Goal: Answer question/provide support: Share knowledge or assist other users

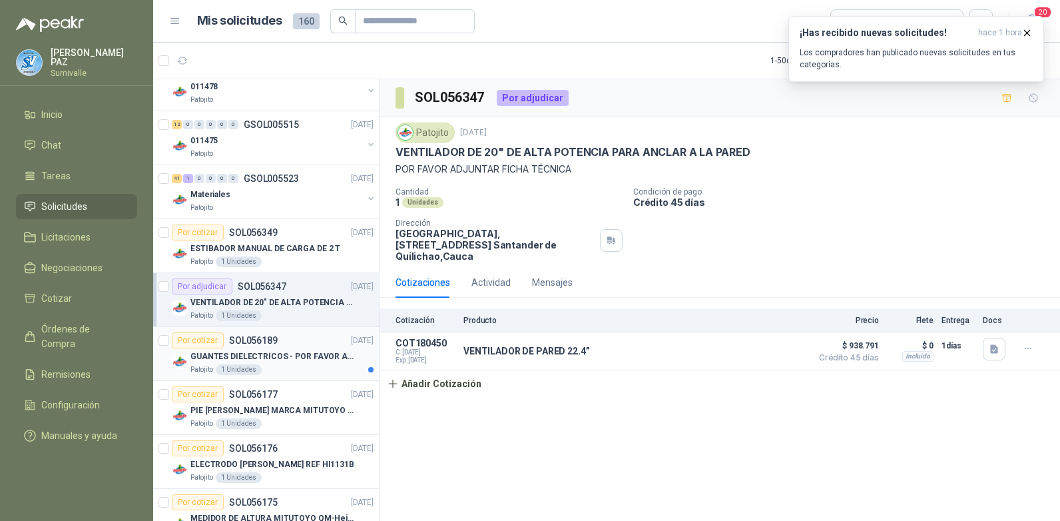
scroll to position [466, 0]
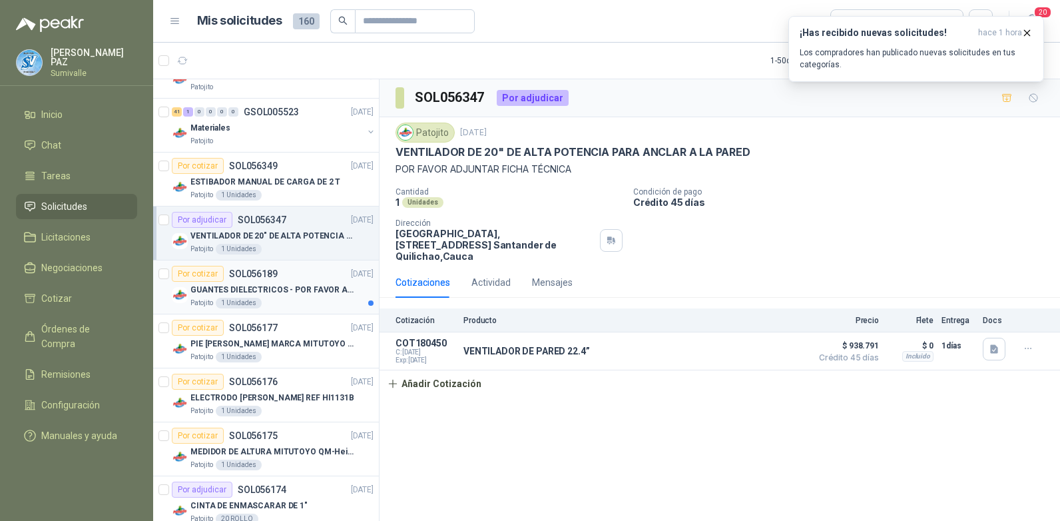
click at [284, 288] on p "GUANTES DIELECTRICOS - POR FAVOR ADJUNTAR SU FICHA TECNICA" at bounding box center [273, 290] width 166 height 13
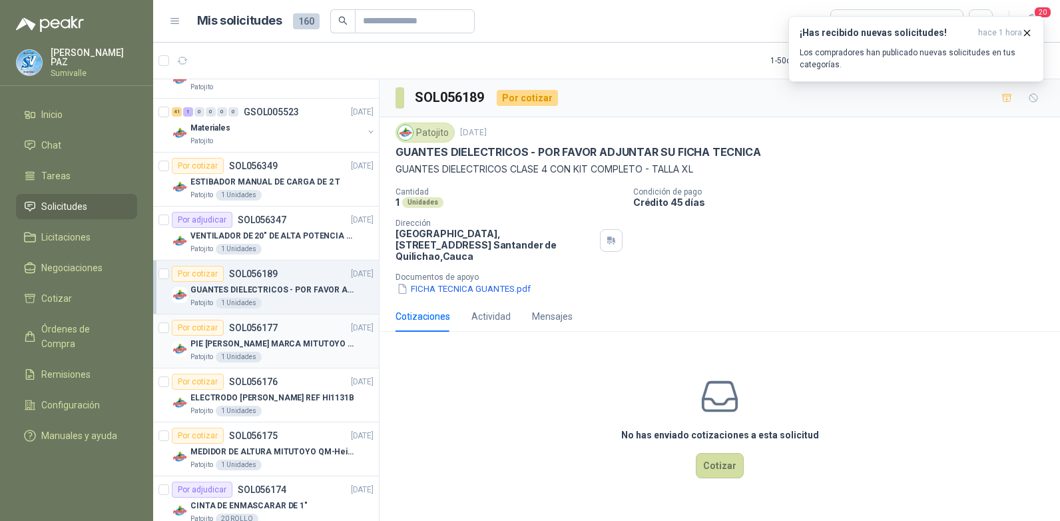
click at [312, 348] on p "PIE [PERSON_NAME] MARCA MITUTOYO REF [PHONE_NUMBER]" at bounding box center [273, 344] width 166 height 13
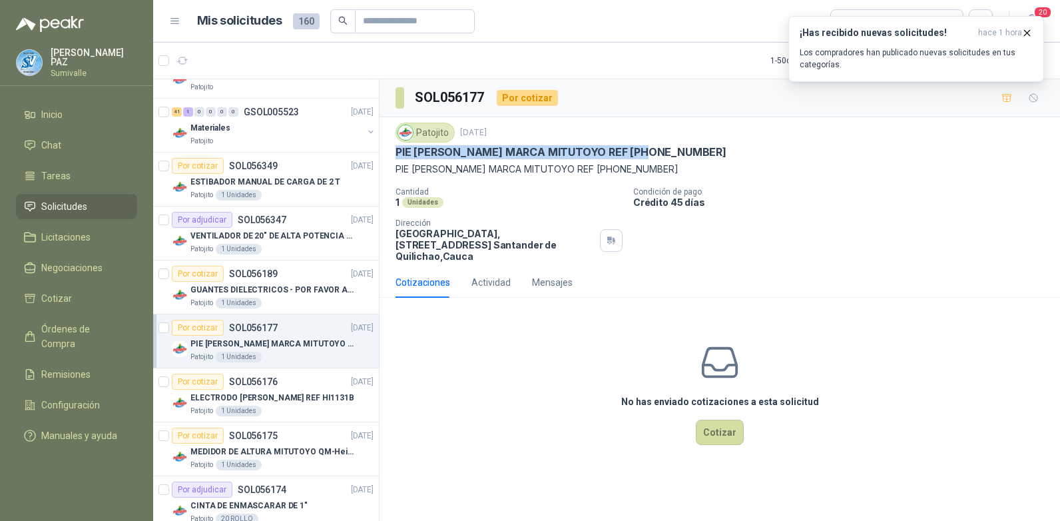
drag, startPoint x: 394, startPoint y: 152, endPoint x: 664, endPoint y: 160, distance: 270.4
click at [664, 160] on div "Patojito [DATE] PIE [PERSON_NAME] MARCA MITUTOYO REF [PHONE_NUMBER] PIE [PERSON…" at bounding box center [719, 192] width 680 height 150
copy p "PIE [PERSON_NAME] MARCA MITUTOYO REF [PHONE_NUMBER]"
click at [298, 395] on p "ELECTRODO [PERSON_NAME] REF HI1131B" at bounding box center [272, 397] width 164 height 13
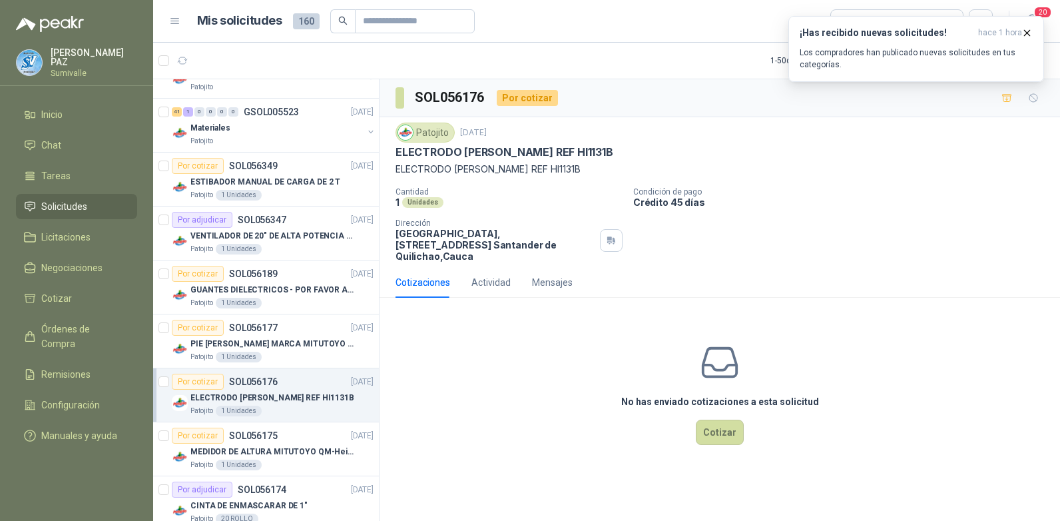
scroll to position [599, 0]
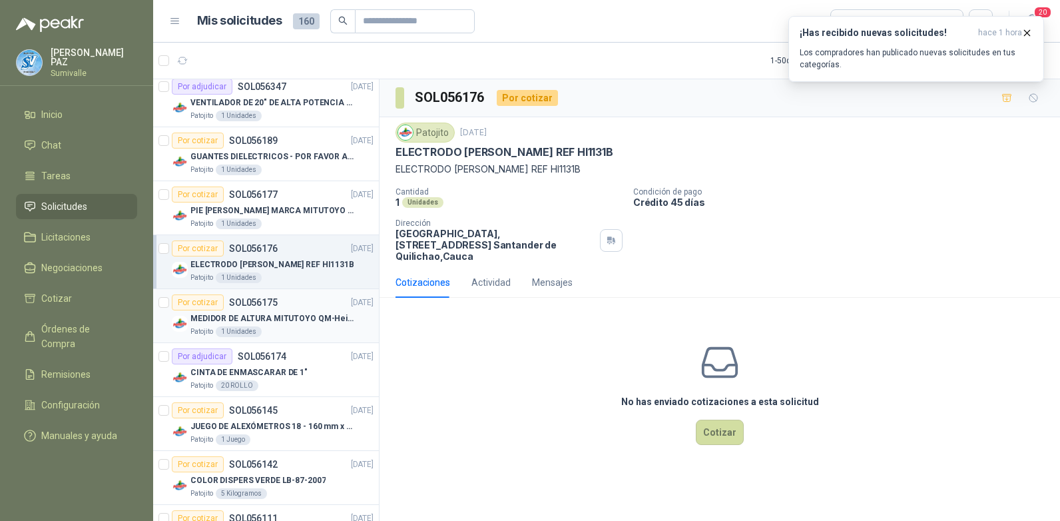
click at [316, 340] on article "Por cotizar SOL056175 [DATE] MEDIDOR DE ALTURA MITUTOYO QM-Height 518-245 Patoj…" at bounding box center [266, 316] width 226 height 54
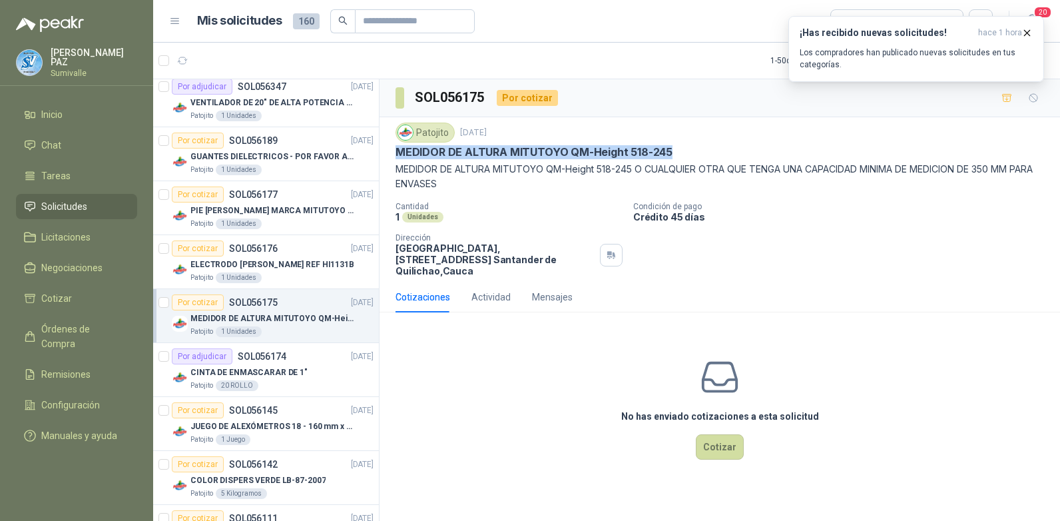
drag, startPoint x: 394, startPoint y: 152, endPoint x: 677, endPoint y: 153, distance: 282.9
click at [677, 153] on div "Patojito [DATE] MEDIDOR DE ALTURA MITUTOYO QM-Height 518-245 MEDIDOR DE ALTURA …" at bounding box center [719, 199] width 680 height 164
copy p "MEDIDOR DE ALTURA MITUTOYO QM-Height 518-245"
click at [276, 366] on p "CINTA DE ENMASCARAR DE 1"" at bounding box center [248, 372] width 117 height 13
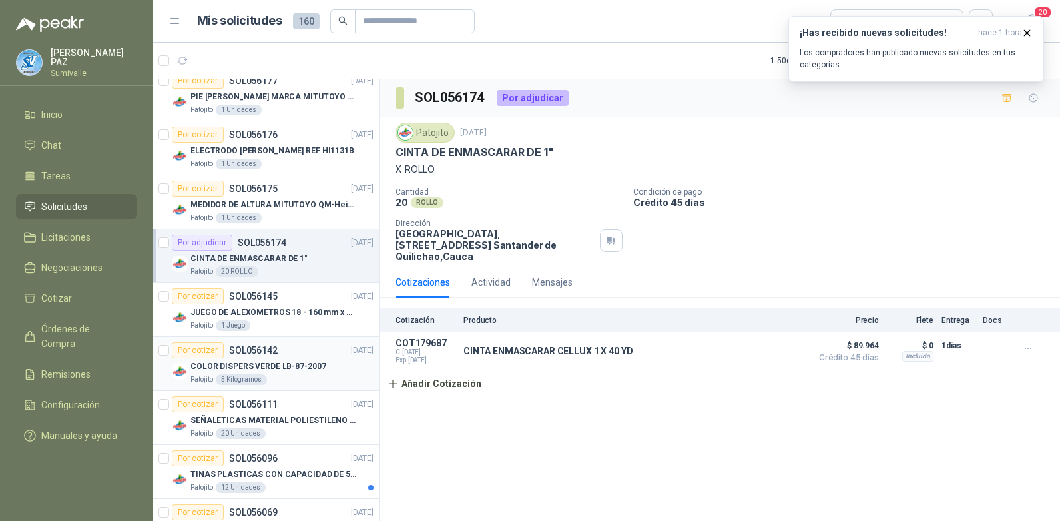
scroll to position [732, 0]
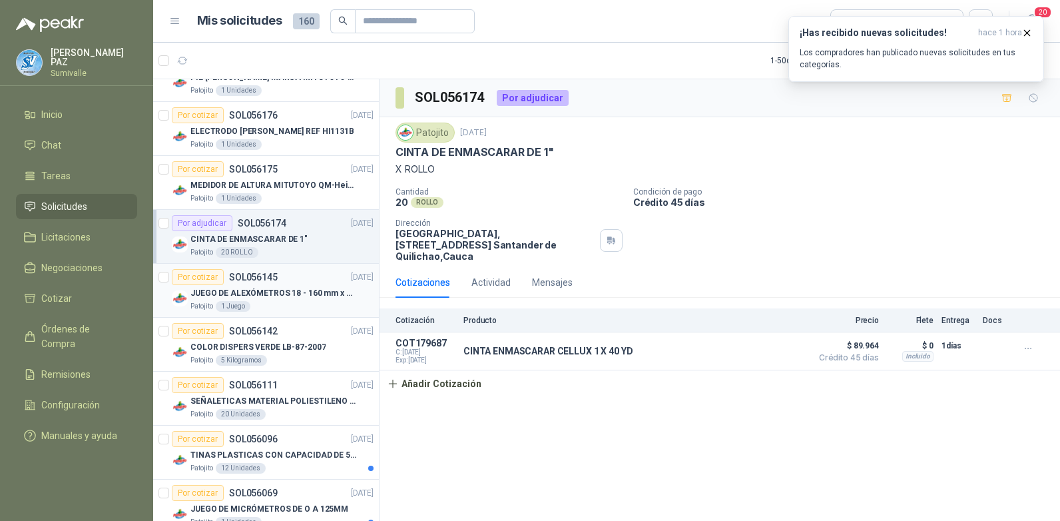
click at [294, 299] on p "JUEGO DE ALEXÓMETROS 18 - 160 mm x 0,01 mm 2824-S3" at bounding box center [273, 293] width 166 height 13
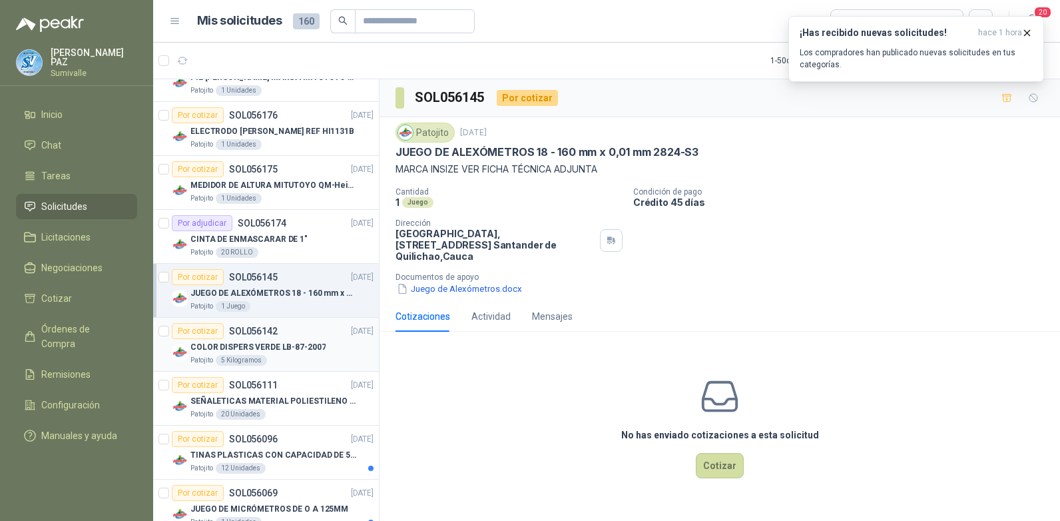
click at [293, 345] on p "COLOR DISPERS VERDE LB-87-2007" at bounding box center [257, 347] width 135 height 13
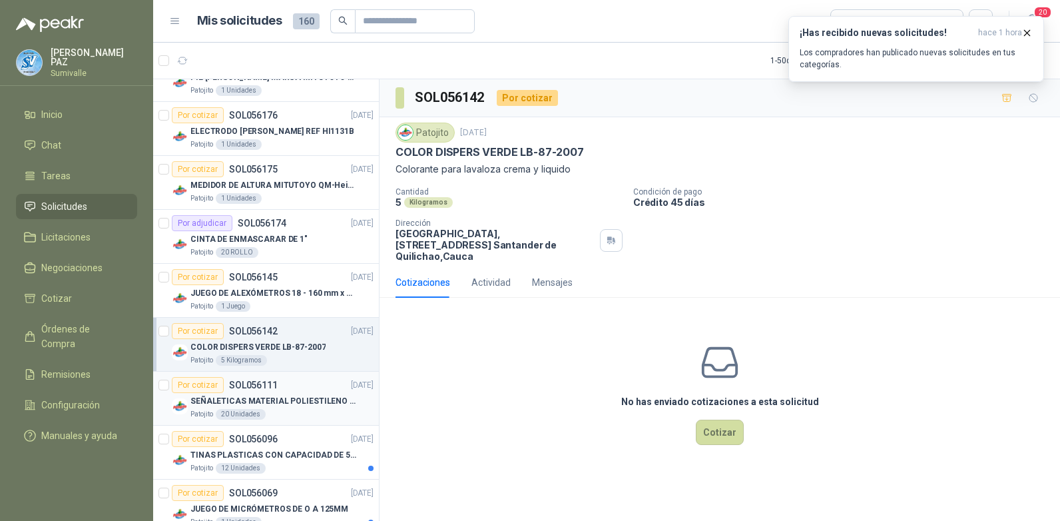
click at [296, 395] on p "SEÑALETICAS MATERIAL POLIESTILENO CON VINILO LAMINADO CALIBRE 60" at bounding box center [273, 401] width 166 height 13
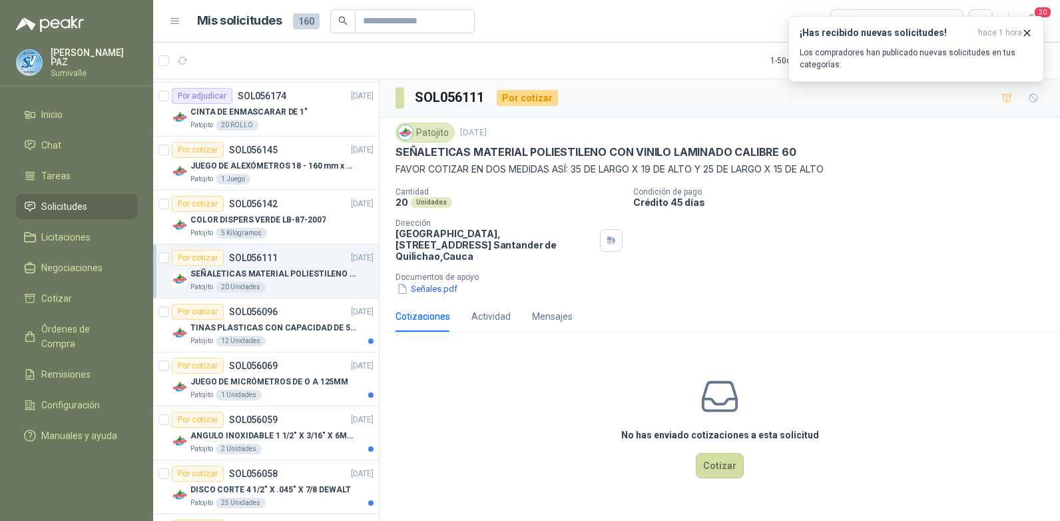
scroll to position [932, 0]
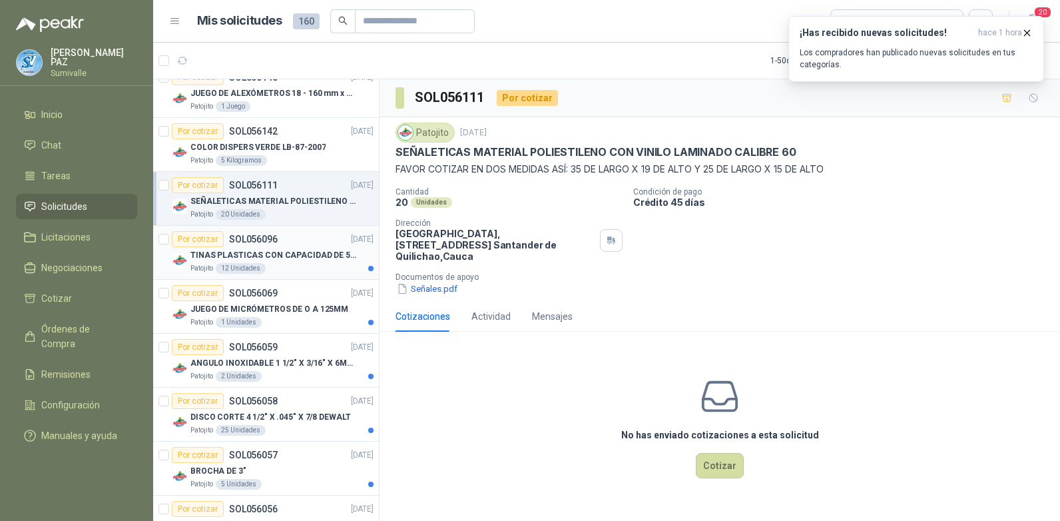
click at [316, 262] on div "TINAS PLASTICAS CON CAPACIDAD DE 50 KG" at bounding box center [281, 255] width 183 height 16
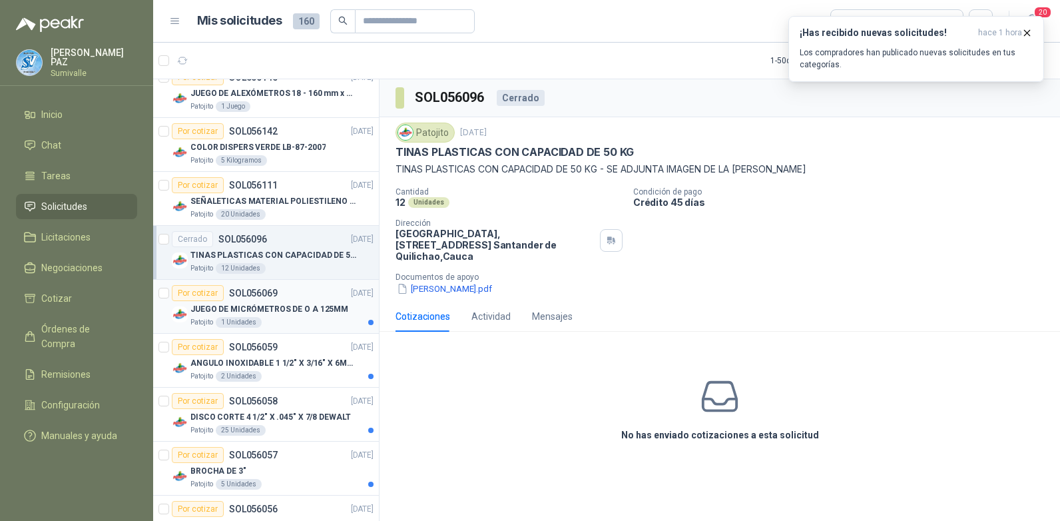
click at [318, 327] on div "Patojito 1 Unidades" at bounding box center [281, 322] width 183 height 11
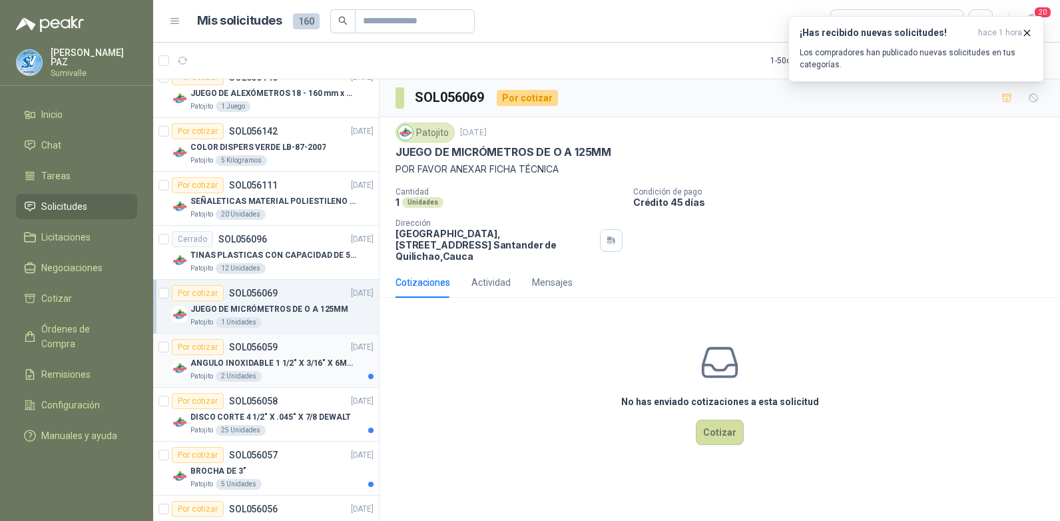
click at [312, 369] on p "ANGULO INOXIDABLE 1 1/2" X 3/16" X 6MTS" at bounding box center [273, 363] width 166 height 13
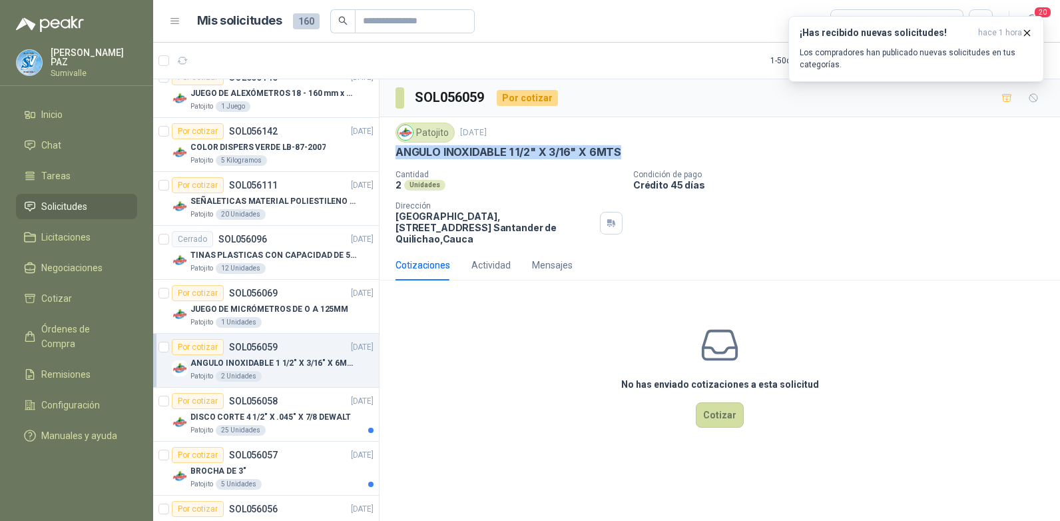
drag, startPoint x: 396, startPoint y: 154, endPoint x: 628, endPoint y: 152, distance: 231.7
click at [628, 152] on div "ANGULO INOXIDABLE 1 1/2" X 3/16" X 6MTS" at bounding box center [719, 152] width 648 height 14
copy p "ANGULO INOXIDABLE 1 1/2" X 3/16" X 6MTS"
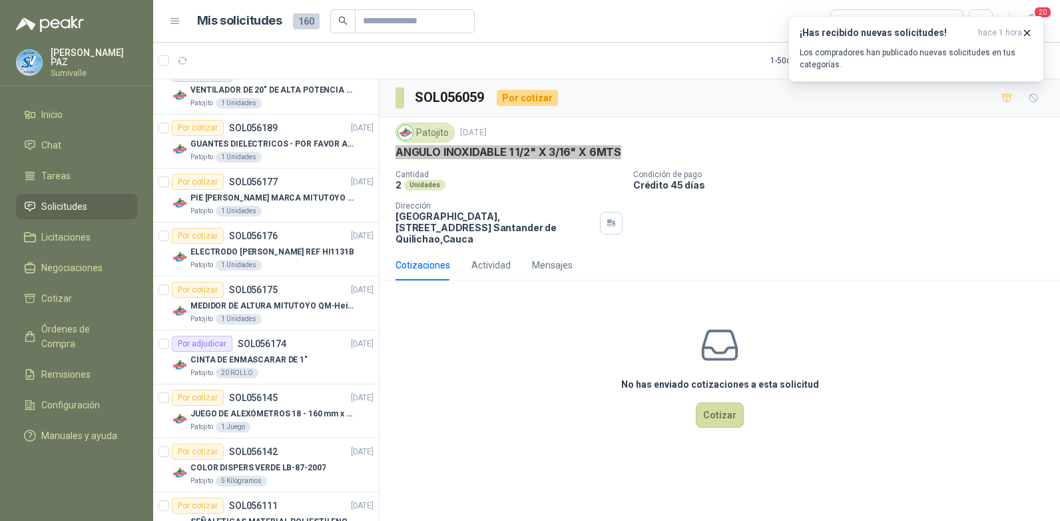
scroll to position [599, 0]
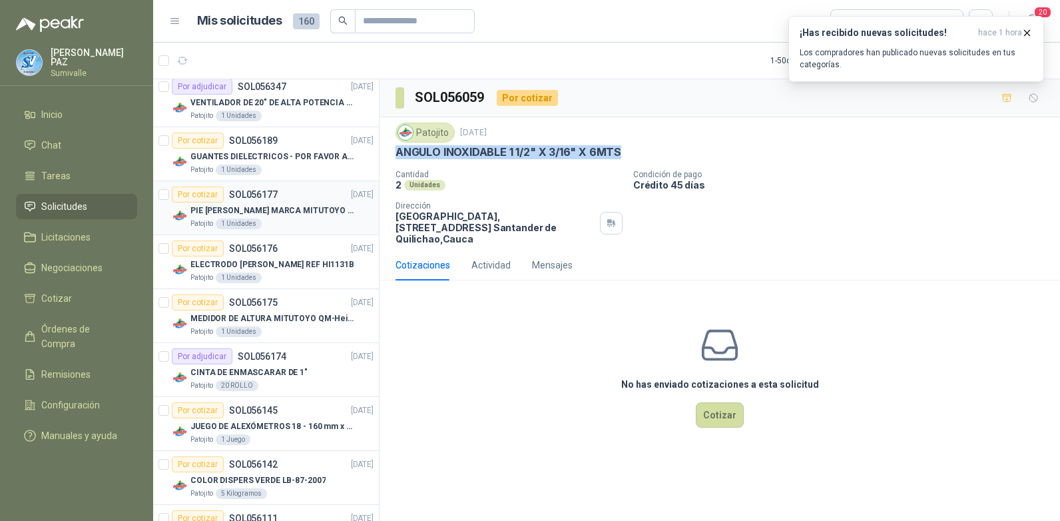
click at [292, 206] on p "PIE [PERSON_NAME] MARCA MITUTOYO REF [PHONE_NUMBER]" at bounding box center [273, 210] width 166 height 13
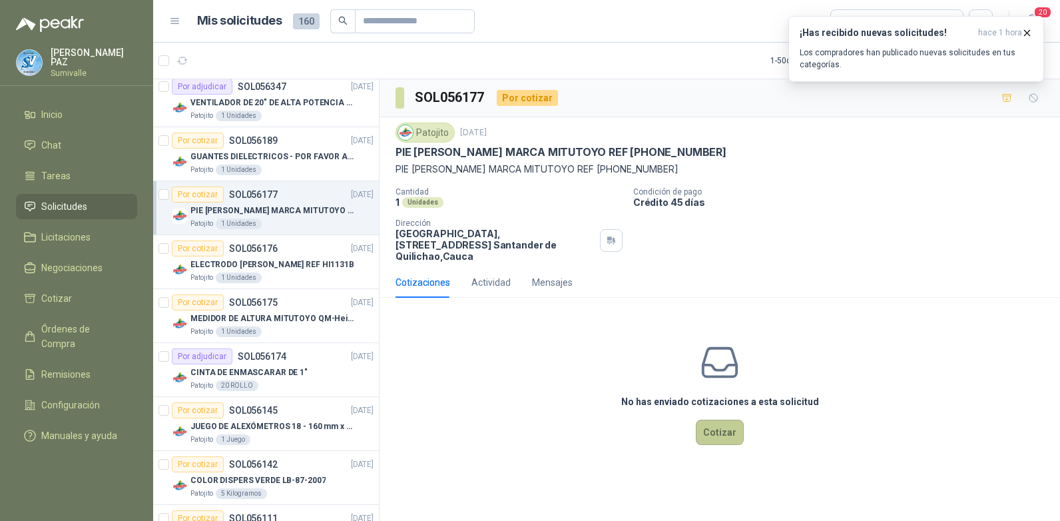
click at [729, 421] on button "Cotizar" at bounding box center [720, 431] width 48 height 25
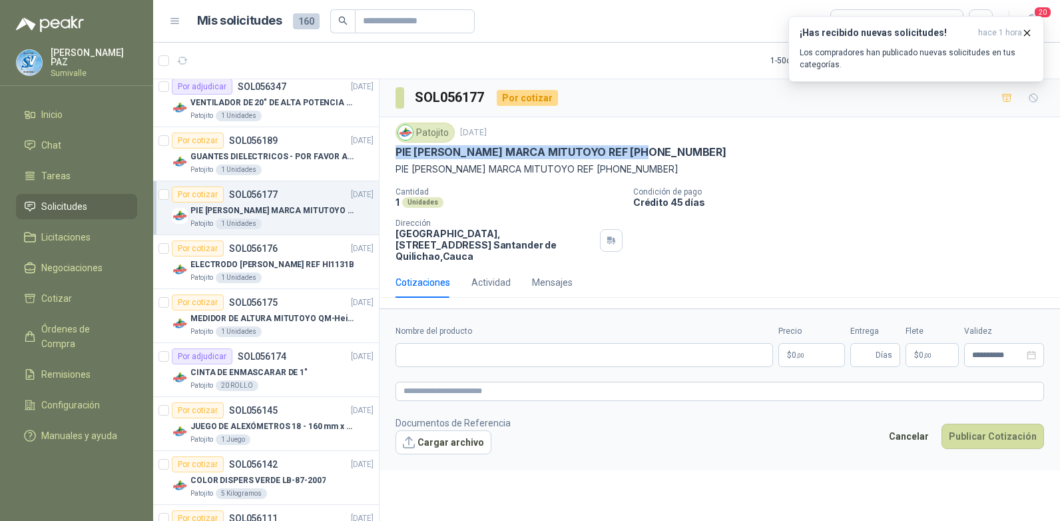
drag, startPoint x: 396, startPoint y: 152, endPoint x: 660, endPoint y: 146, distance: 264.4
click at [660, 146] on div "PIE [PERSON_NAME] MARCA MITUTOYO REF [PHONE_NUMBER]" at bounding box center [719, 152] width 648 height 14
copy p "PIE [PERSON_NAME] MARCA MITUTOYO REF [PHONE_NUMBER]"
click at [428, 346] on input "Nombre del producto" at bounding box center [583, 355] width 377 height 24
paste input "**********"
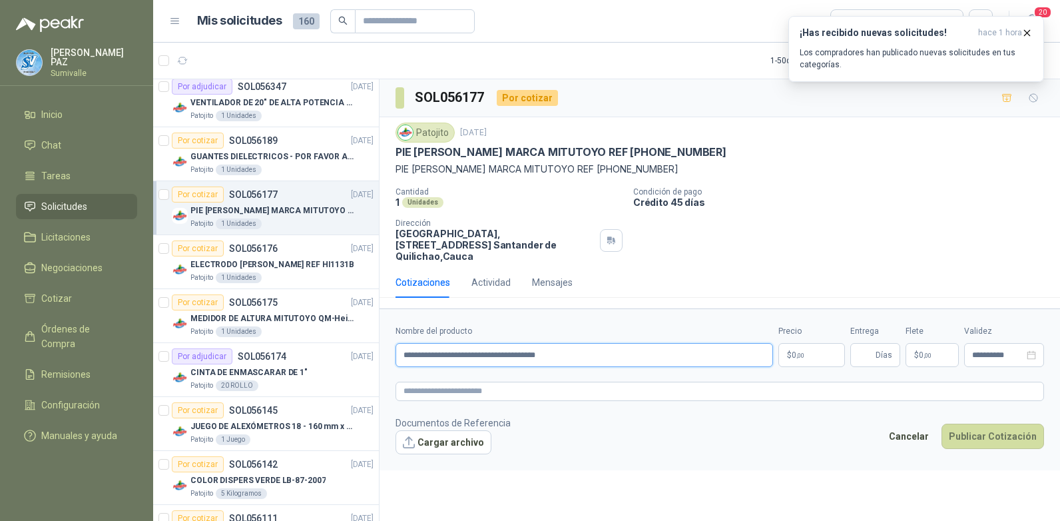
type input "**********"
click at [798, 343] on p "$ 0 ,00" at bounding box center [811, 355] width 67 height 24
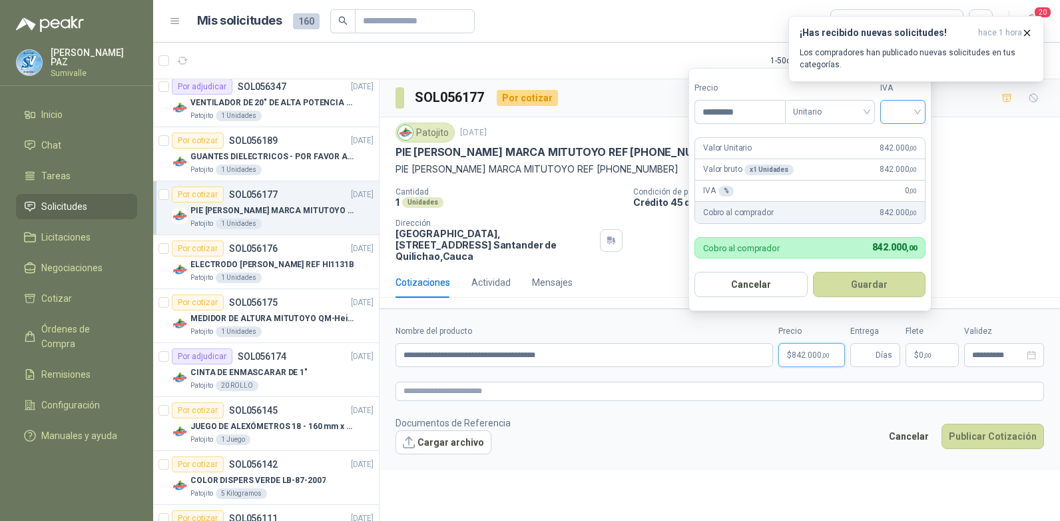
type input "*********"
click at [898, 107] on input "search" at bounding box center [902, 111] width 29 height 20
click at [903, 134] on div "19%" at bounding box center [905, 139] width 25 height 15
click at [865, 291] on button "Guardar" at bounding box center [871, 284] width 115 height 25
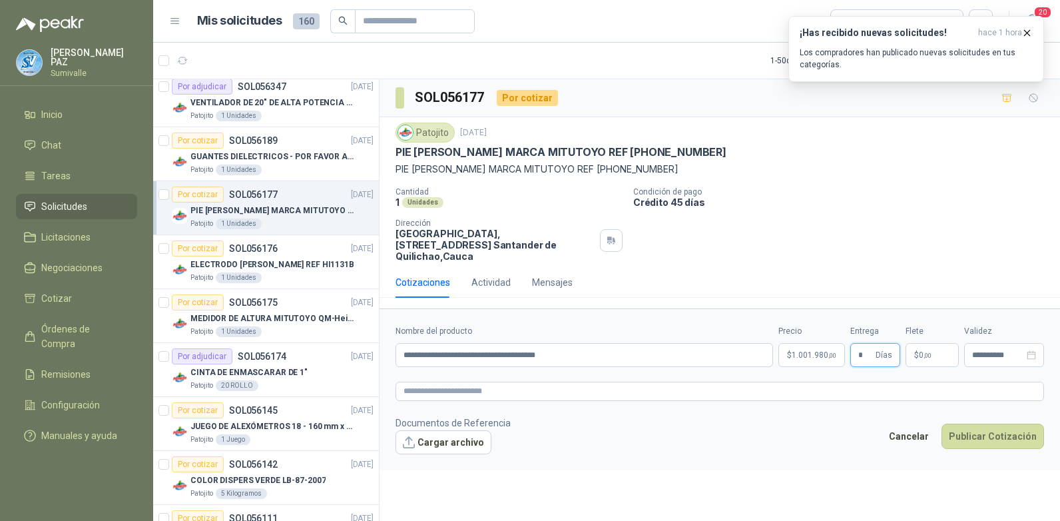
type input "*"
click at [931, 343] on p "$ 0 ,00" at bounding box center [931, 355] width 53 height 24
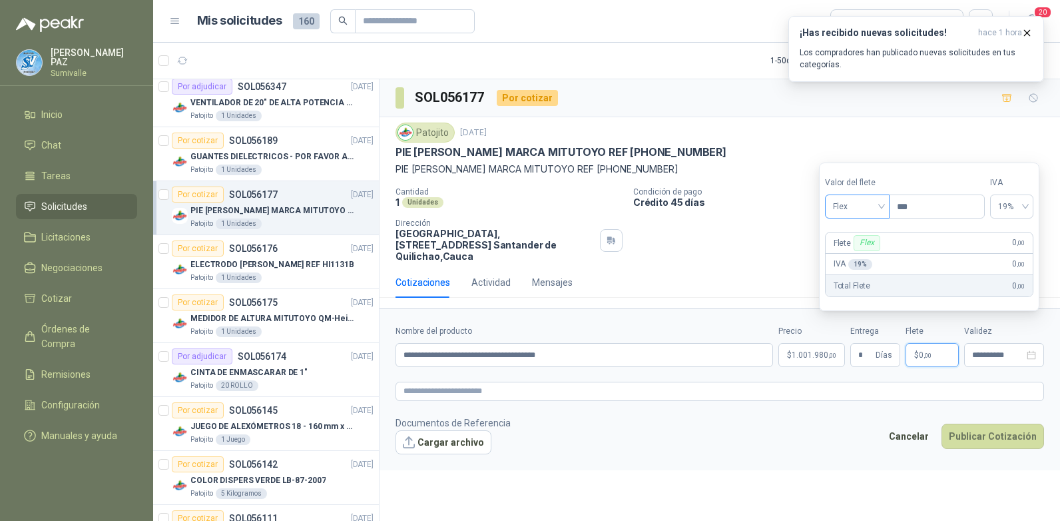
click at [863, 216] on div "Flex" at bounding box center [857, 206] width 65 height 24
click at [861, 251] on div "Incluido" at bounding box center [858, 255] width 46 height 15
click at [989, 423] on button "Publicar Cotización" at bounding box center [992, 435] width 103 height 25
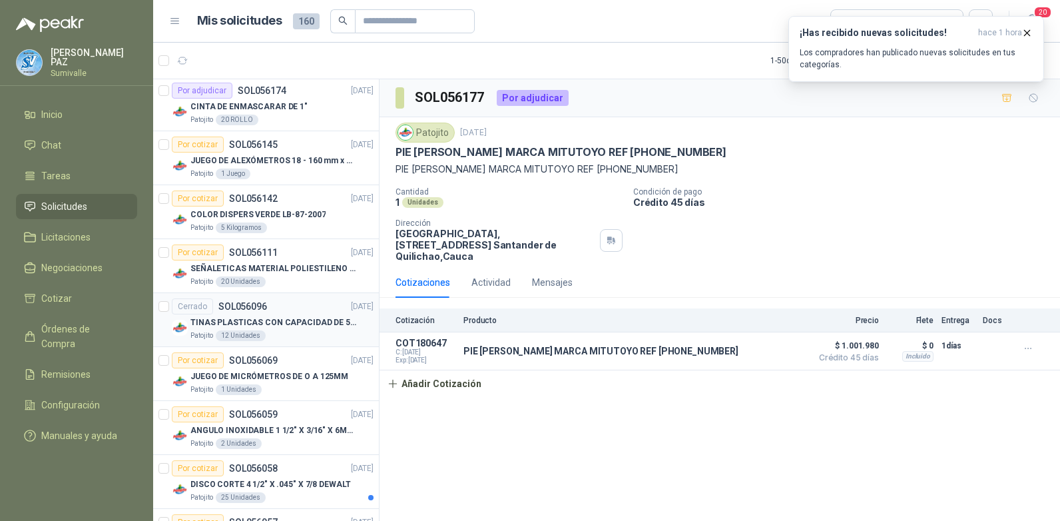
scroll to position [865, 0]
click at [307, 263] on p "SEÑALETICAS MATERIAL POLIESTILENO CON VINILO LAMINADO CALIBRE 60" at bounding box center [273, 268] width 166 height 13
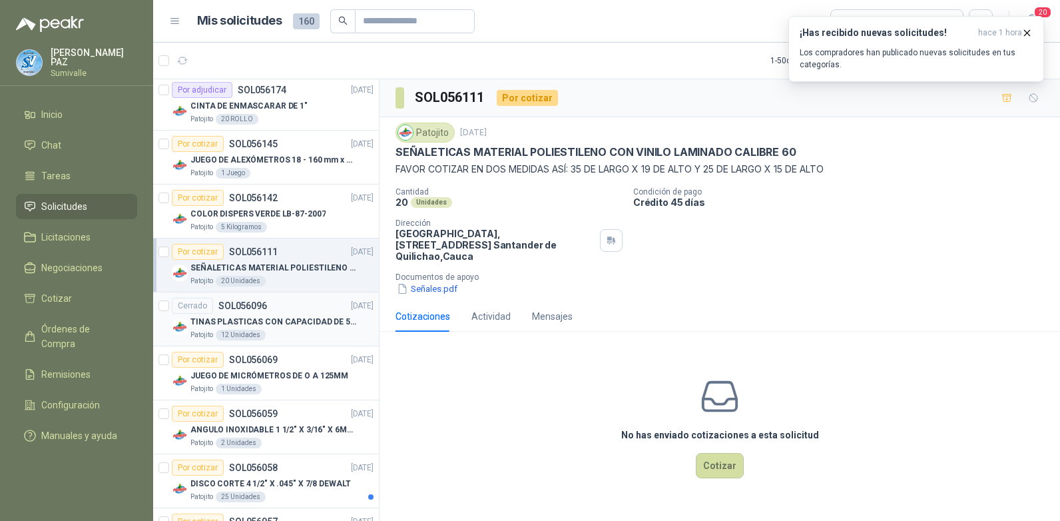
click at [314, 302] on div "Cerrado SOL056096 [DATE]" at bounding box center [273, 306] width 202 height 16
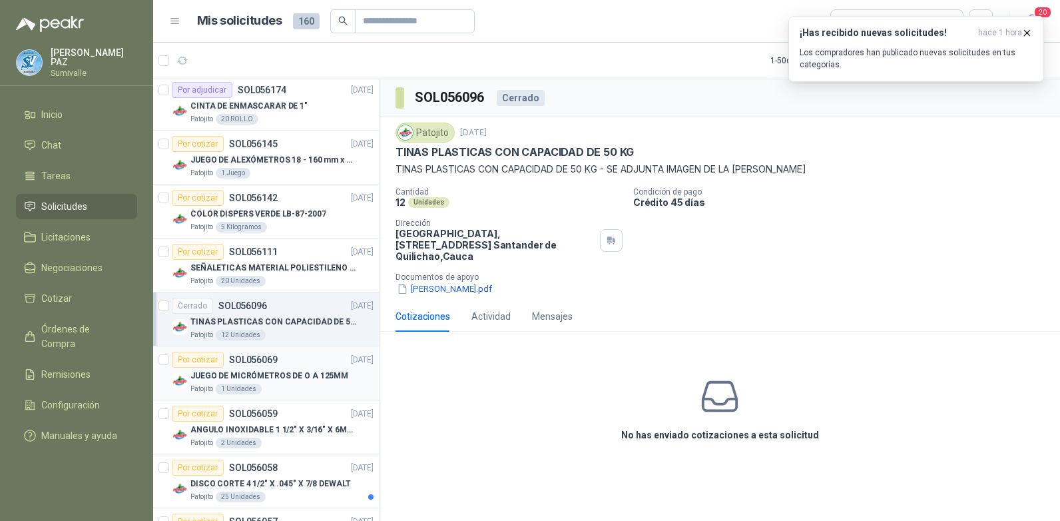
click at [318, 361] on div "Por cotizar SOL056069 [DATE]" at bounding box center [273, 360] width 202 height 16
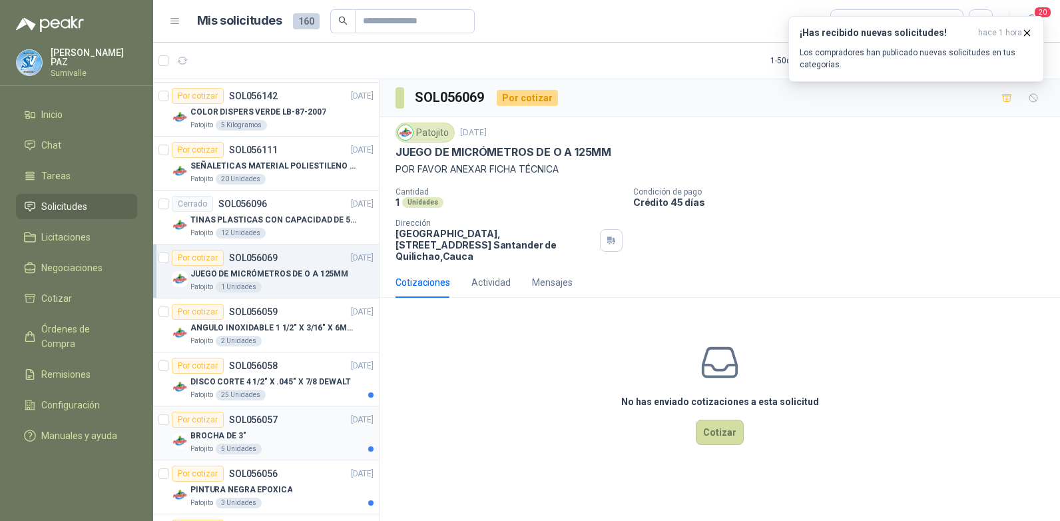
scroll to position [999, 0]
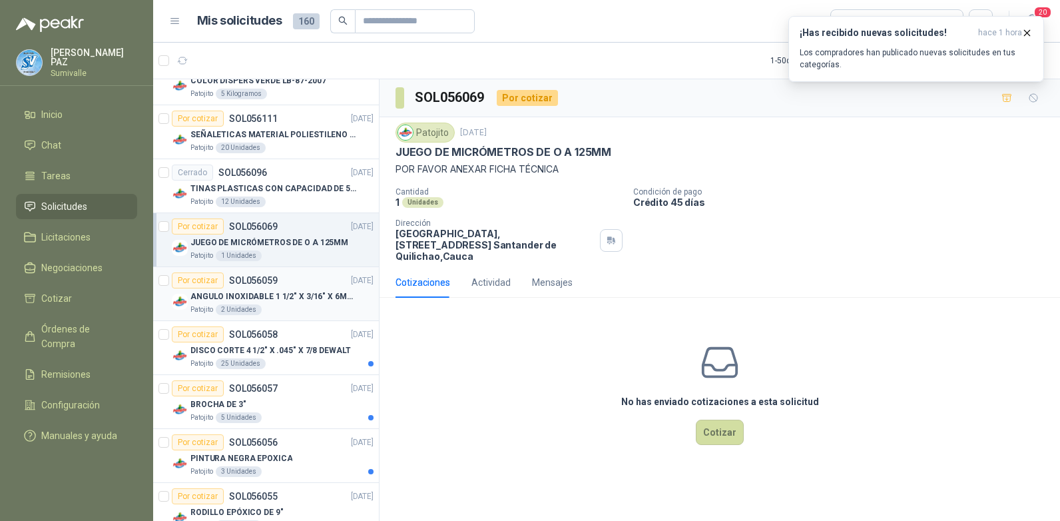
click at [303, 300] on p "ANGULO INOXIDABLE 1 1/2" X 3/16" X 6MTS" at bounding box center [273, 296] width 166 height 13
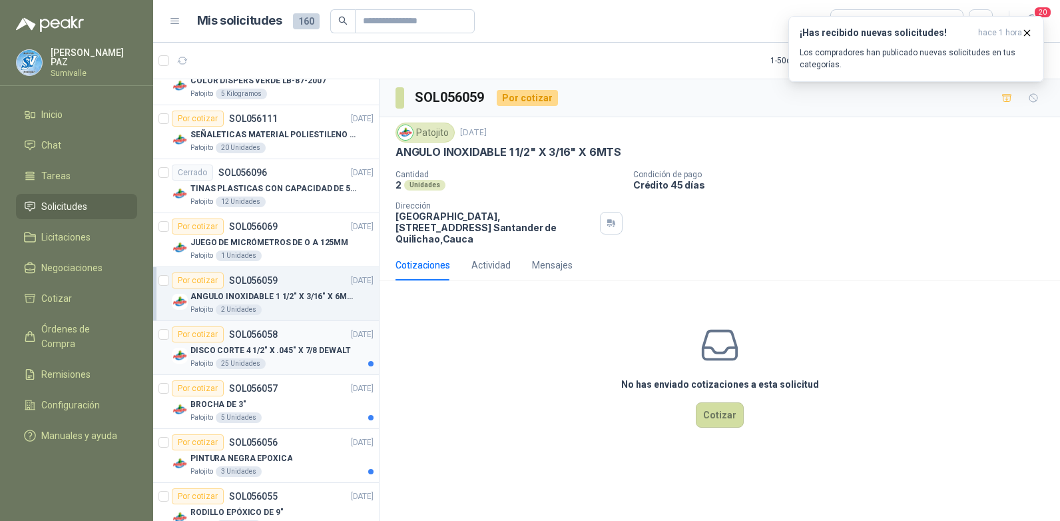
click at [310, 353] on p "DISCO CORTE 4 1/2" X .045" X 7/8 DEWALT" at bounding box center [270, 350] width 160 height 13
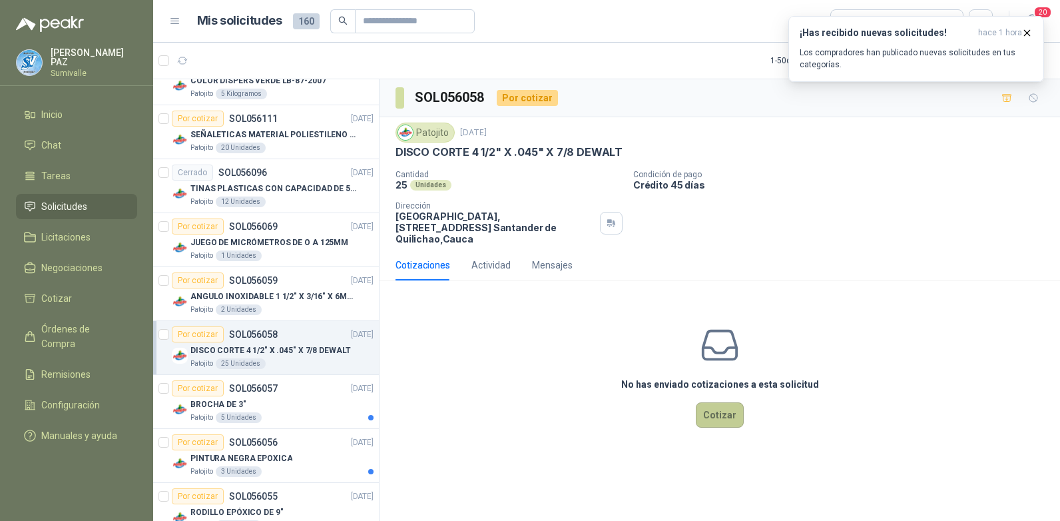
click at [726, 407] on button "Cotizar" at bounding box center [720, 414] width 48 height 25
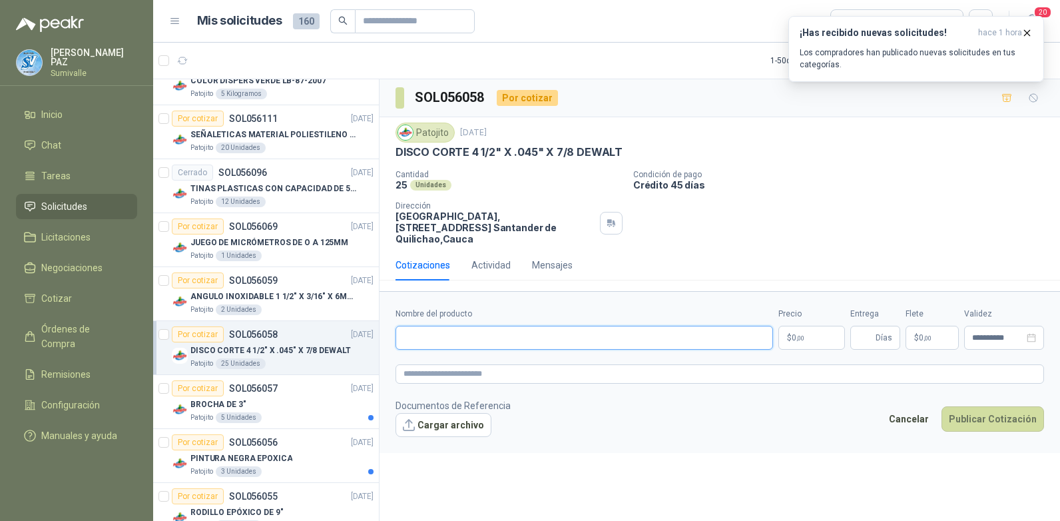
click at [411, 330] on input "Nombre del producto" at bounding box center [583, 338] width 377 height 24
paste input "**********"
type input "**********"
click at [810, 326] on p "$ 0 ,00" at bounding box center [811, 338] width 67 height 24
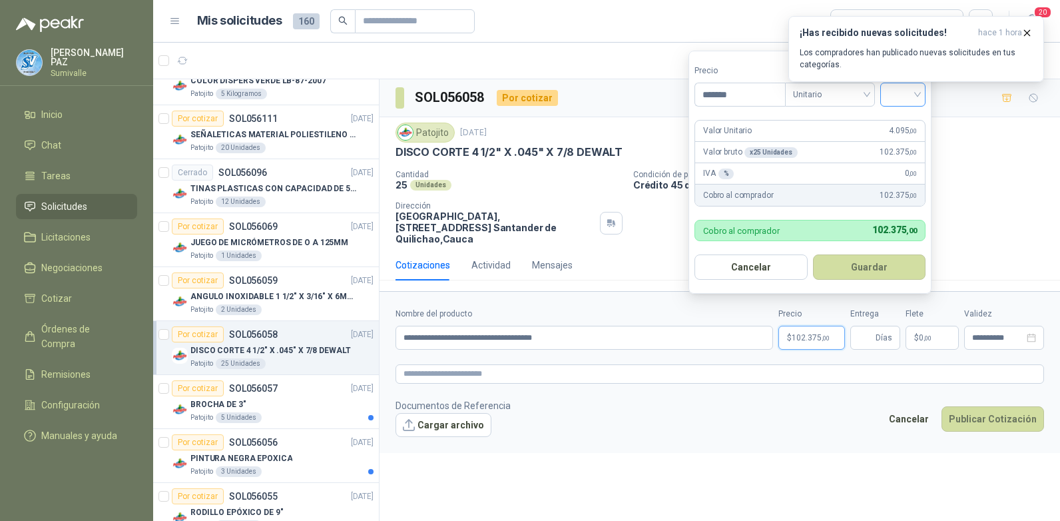
type input "*******"
click at [895, 95] on input "search" at bounding box center [902, 93] width 29 height 20
click at [899, 120] on div "19%" at bounding box center [905, 122] width 25 height 15
click at [866, 269] on button "Guardar" at bounding box center [871, 266] width 115 height 25
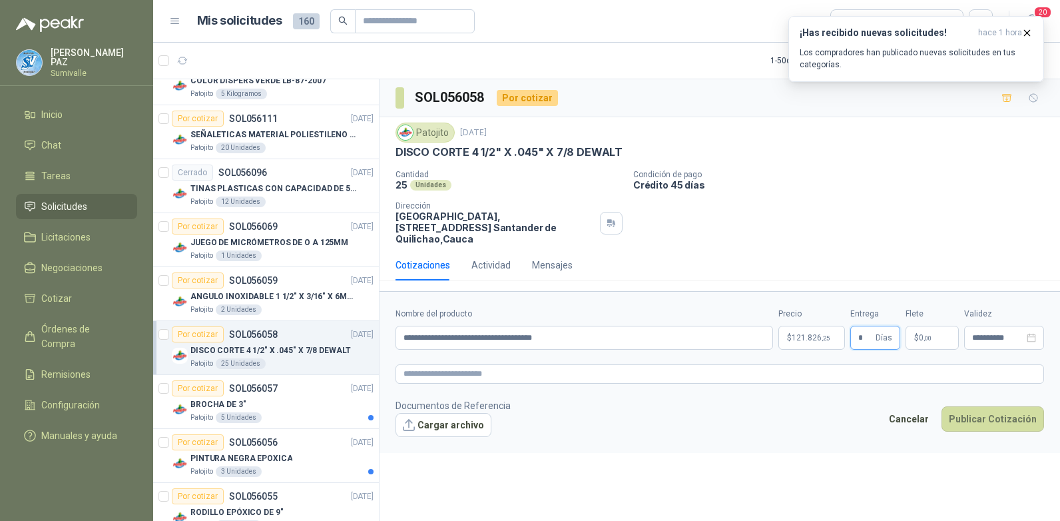
type input "*"
click at [911, 326] on p "$ 0 ,00" at bounding box center [931, 338] width 53 height 24
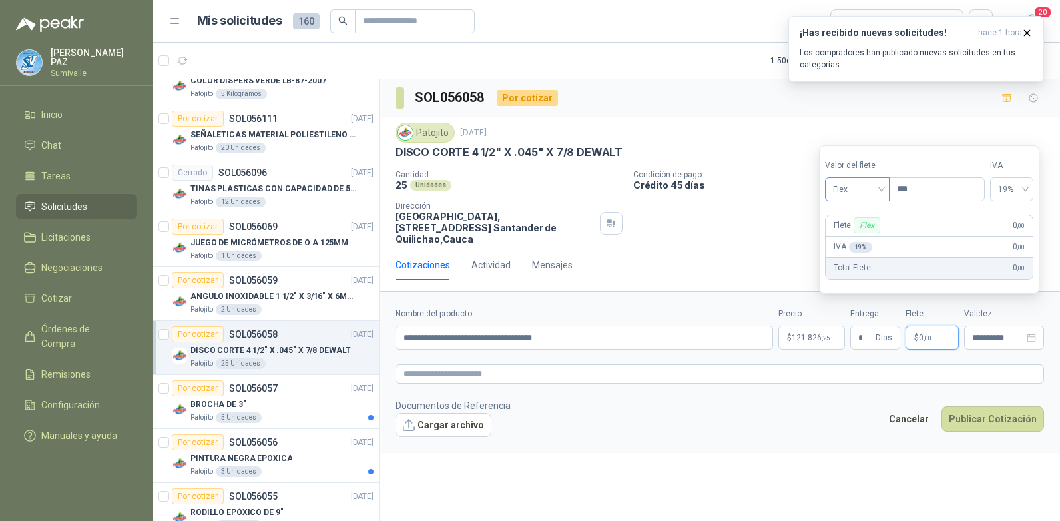
click at [856, 192] on span "Flex" at bounding box center [857, 189] width 49 height 20
click at [861, 190] on span "Flex" at bounding box center [857, 189] width 49 height 20
click at [853, 187] on span "Flex" at bounding box center [857, 189] width 49 height 20
click at [850, 236] on div "Incluido" at bounding box center [858, 238] width 46 height 15
click at [981, 414] on button "Publicar Cotización" at bounding box center [992, 418] width 103 height 25
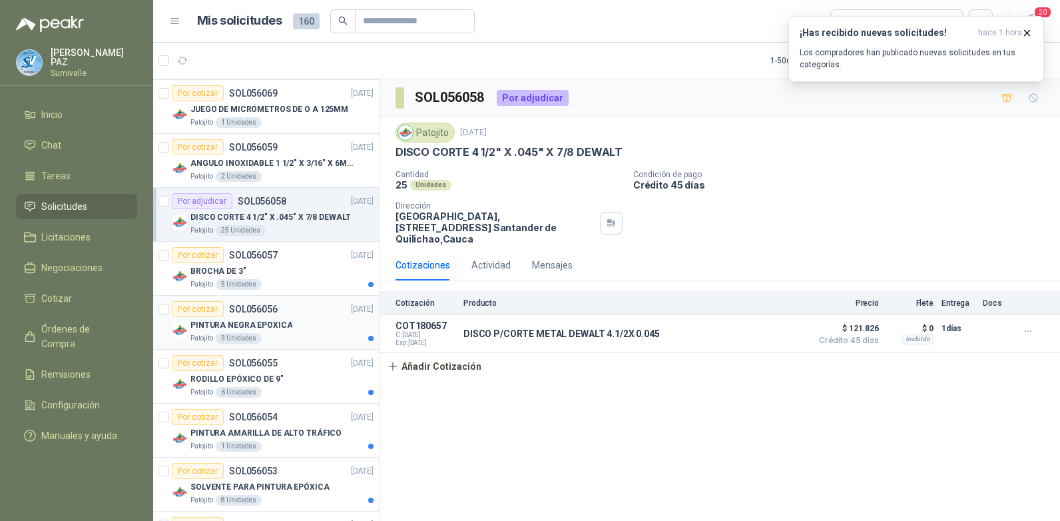
scroll to position [1198, 0]
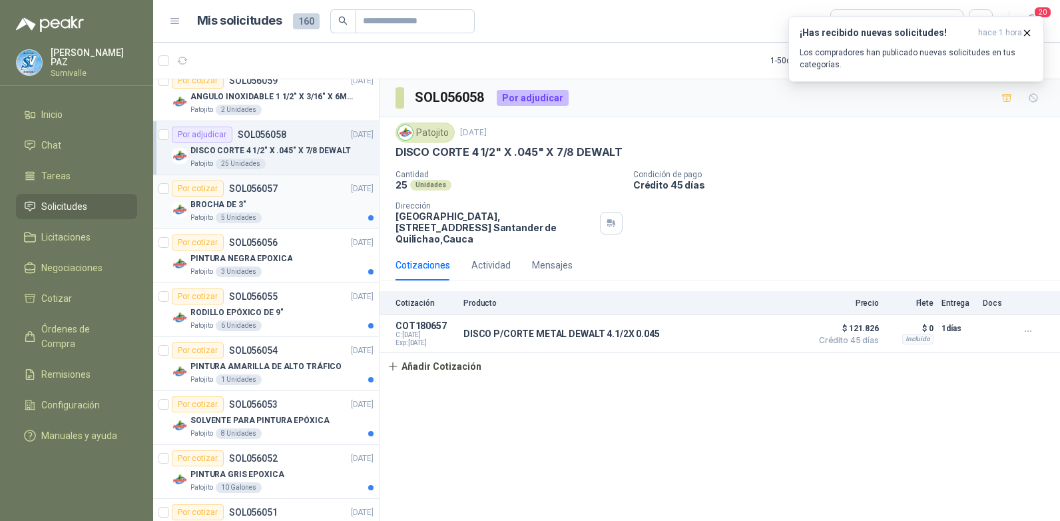
click at [291, 198] on div "BROCHA DE 3"" at bounding box center [281, 204] width 183 height 16
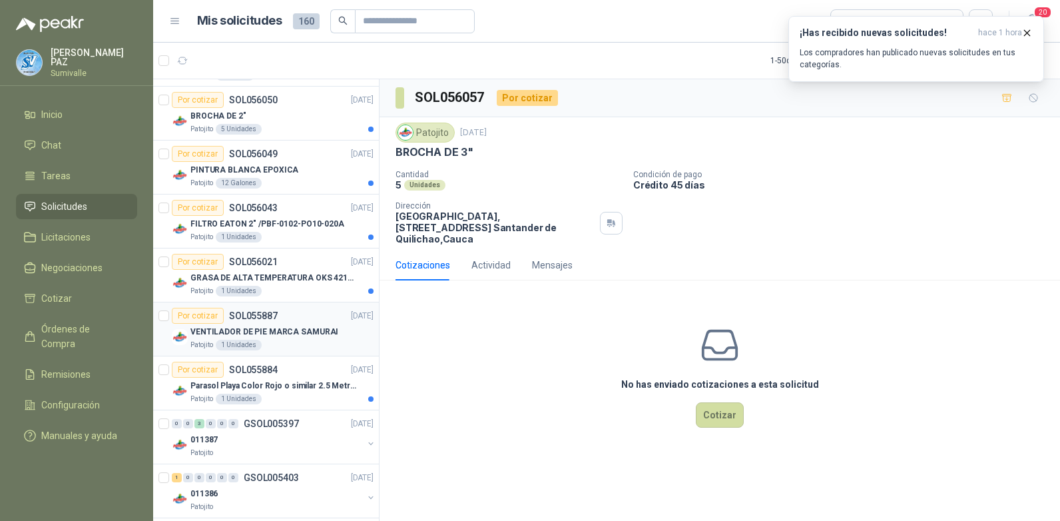
scroll to position [1731, 0]
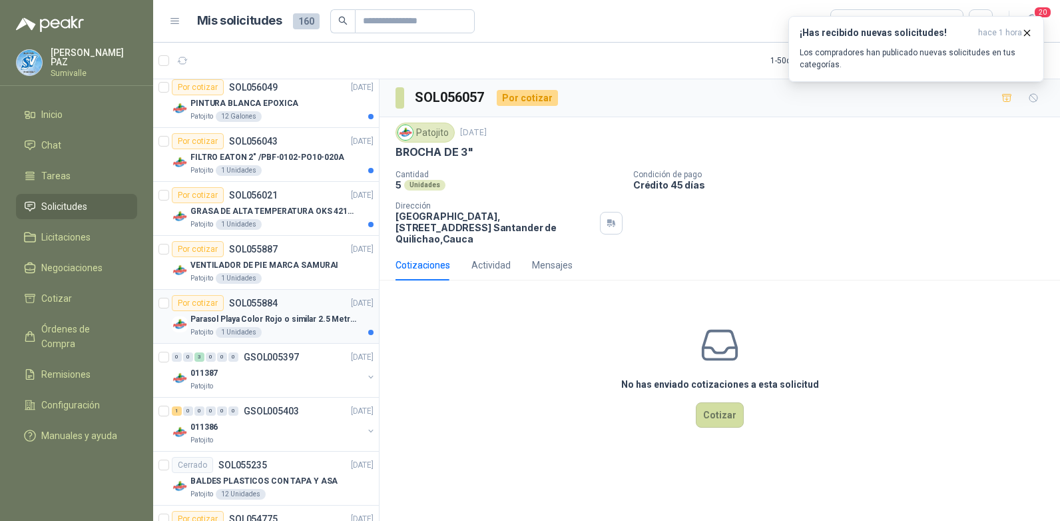
click at [309, 322] on p "Parasol Playa Color Rojo o similar 2.5 Metros Uv+50" at bounding box center [273, 319] width 166 height 13
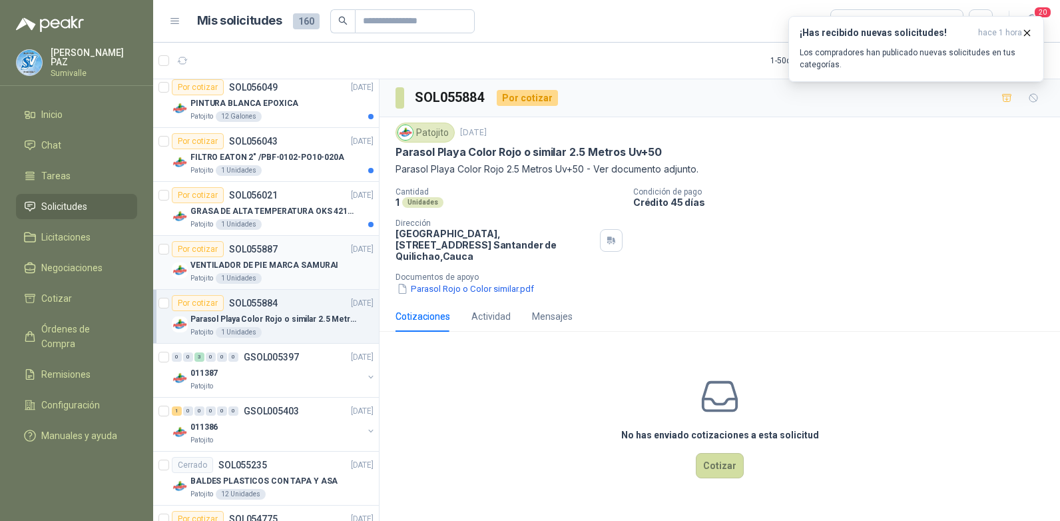
click at [290, 255] on div "Por cotizar SOL055887 [DATE]" at bounding box center [273, 249] width 202 height 16
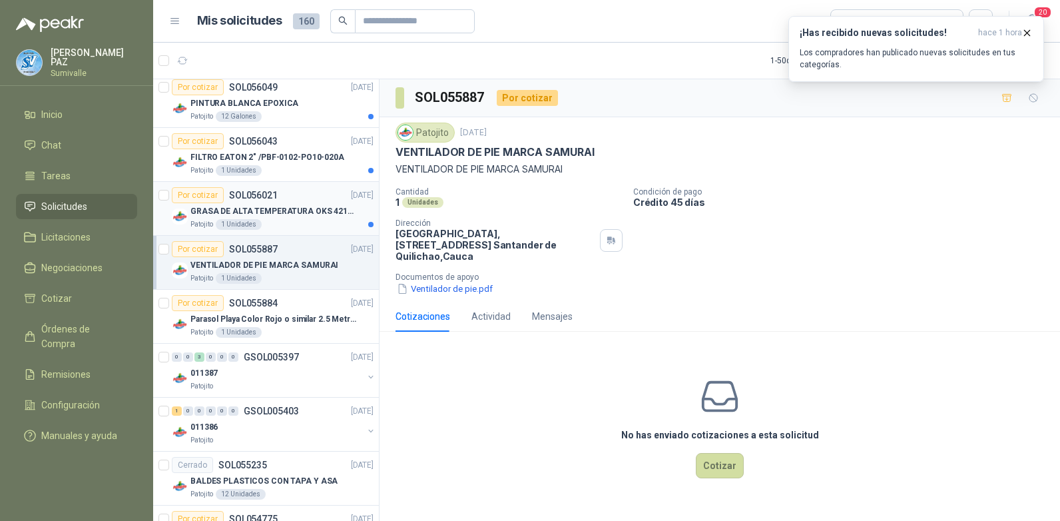
click at [313, 200] on div "Por cotizar SOL056021 [DATE]" at bounding box center [273, 195] width 202 height 16
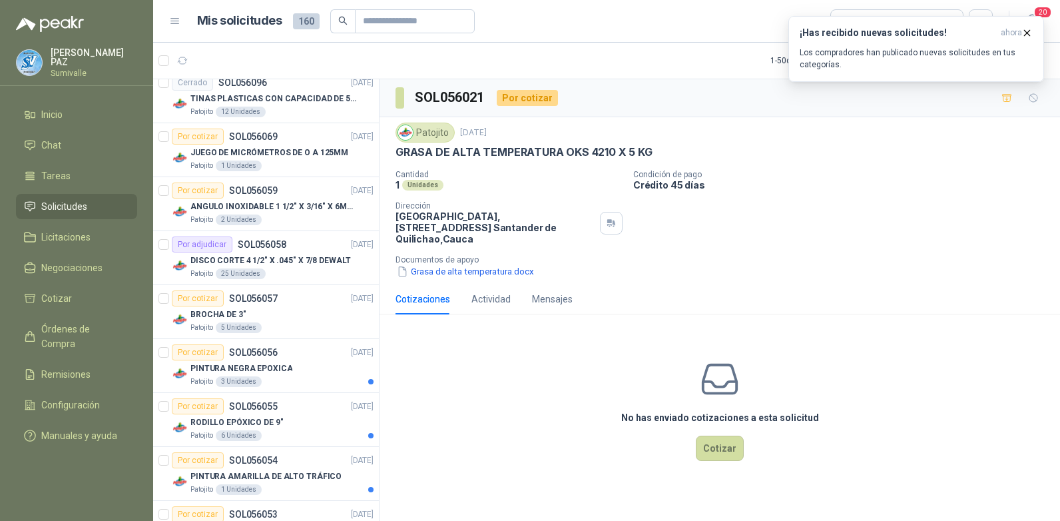
scroll to position [1065, 0]
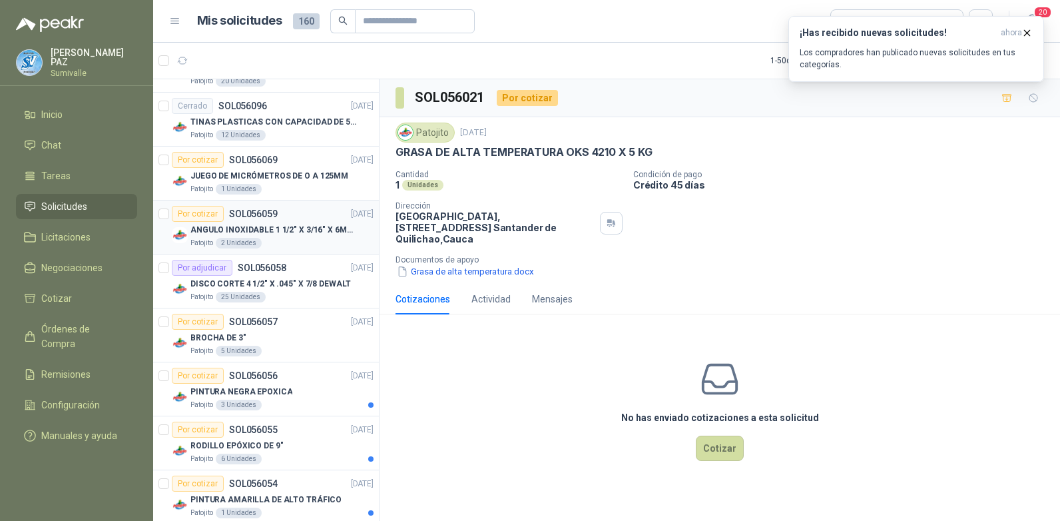
click at [306, 220] on div "Por cotizar SOL056059 [DATE]" at bounding box center [273, 214] width 202 height 16
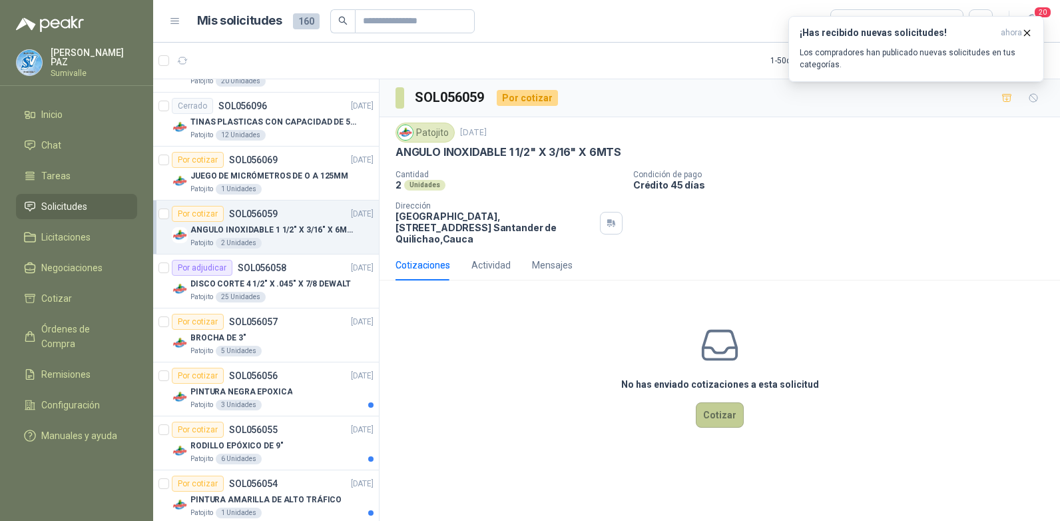
click at [717, 403] on button "Cotizar" at bounding box center [720, 414] width 48 height 25
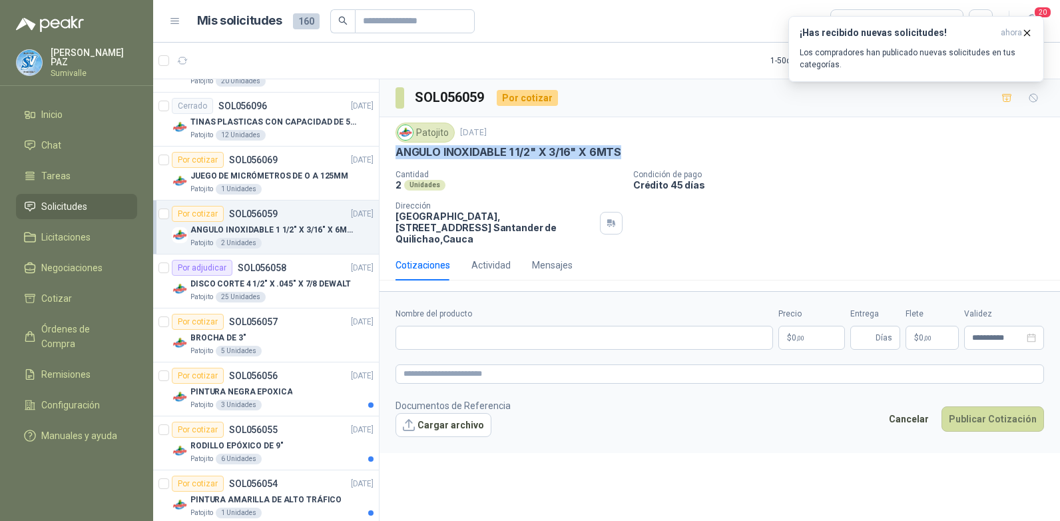
drag, startPoint x: 397, startPoint y: 153, endPoint x: 624, endPoint y: 150, distance: 227.7
click at [624, 150] on div "ANGULO INOXIDABLE 1 1/2" X 3/16" X 6MTS" at bounding box center [719, 152] width 648 height 14
copy p "ANGULO INOXIDABLE 1 1/2" X 3/16" X 6MTS"
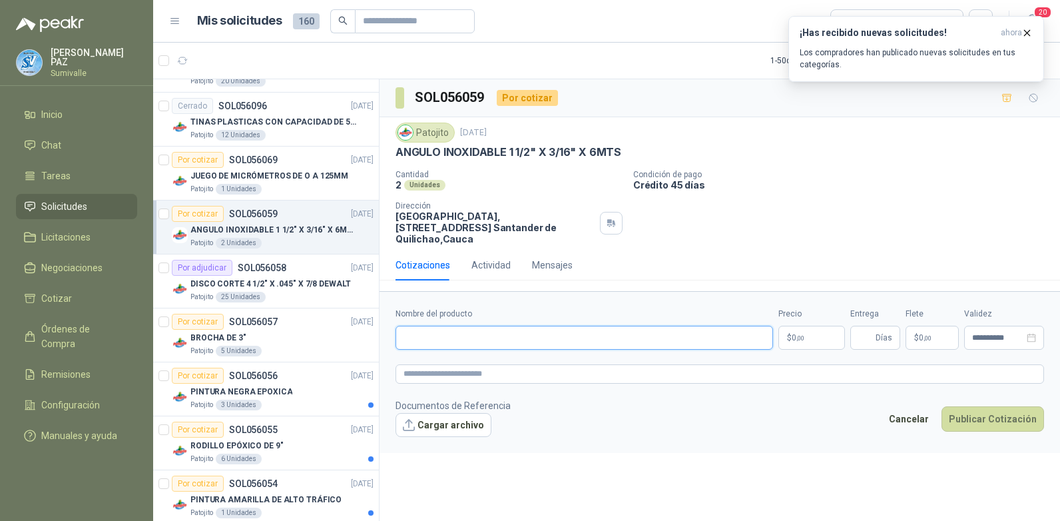
click at [529, 326] on input "Nombre del producto" at bounding box center [583, 338] width 377 height 24
paste input "**********"
type input "**********"
click at [794, 326] on p "$ 0 ,00" at bounding box center [811, 338] width 67 height 24
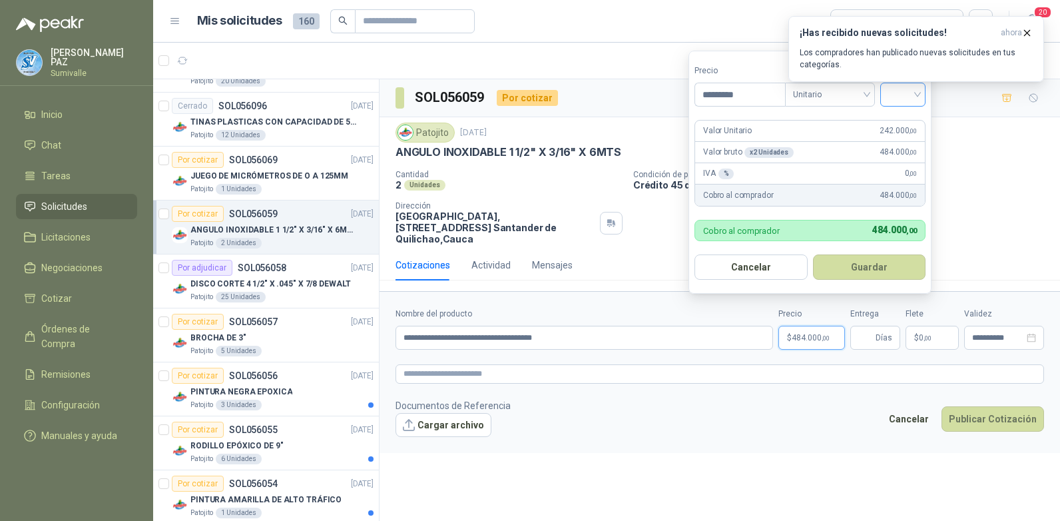
type input "*********"
click at [906, 95] on input "search" at bounding box center [902, 93] width 29 height 20
drag, startPoint x: 901, startPoint y: 117, endPoint x: 903, endPoint y: 127, distance: 10.1
click at [902, 117] on div "19%" at bounding box center [905, 122] width 25 height 15
click at [881, 256] on button "Guardar" at bounding box center [871, 266] width 115 height 25
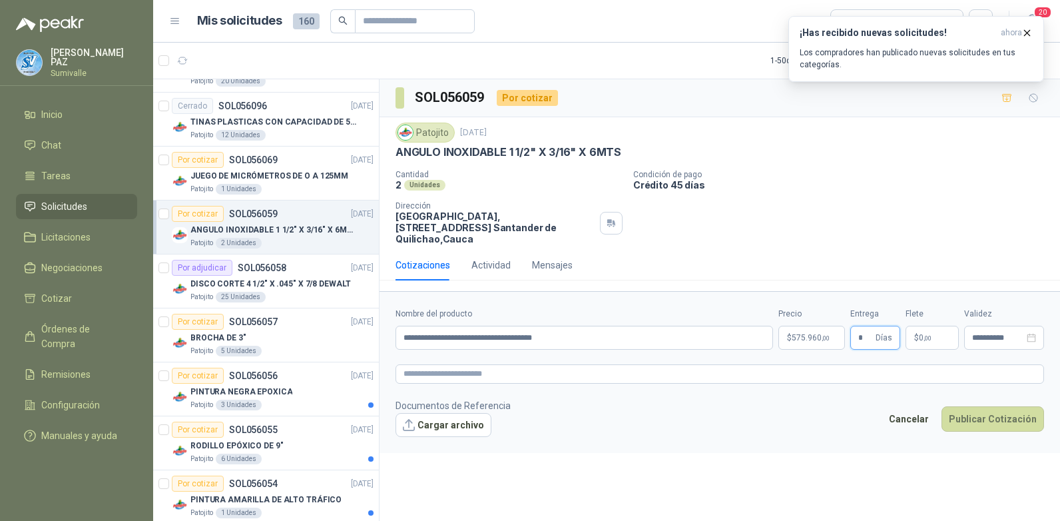
type input "*"
click at [919, 334] on span "0 ,00" at bounding box center [925, 338] width 13 height 8
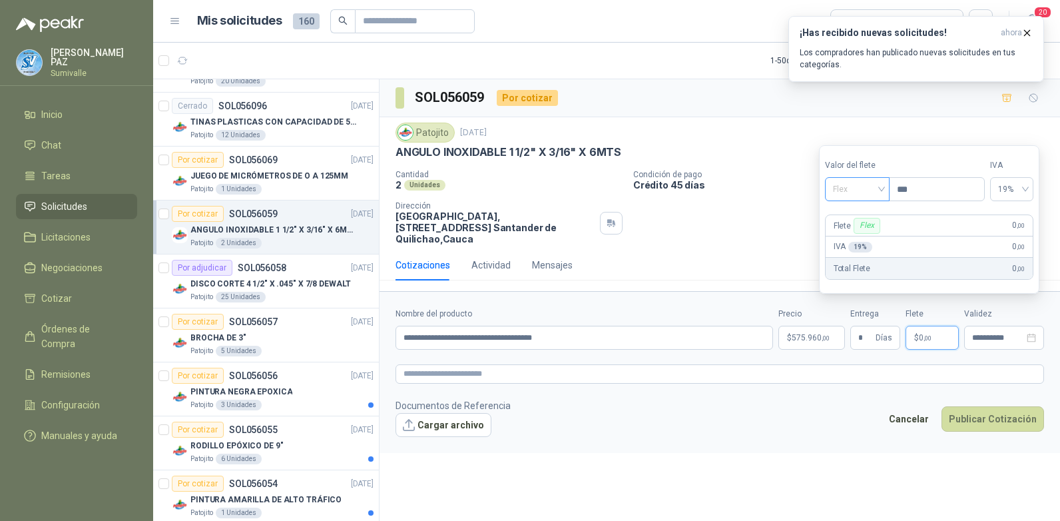
click at [859, 193] on span "Flex" at bounding box center [857, 189] width 49 height 20
click at [855, 244] on div "Incluido" at bounding box center [858, 238] width 46 height 15
click at [998, 420] on div "Cancelar Publicar Cotización" at bounding box center [962, 421] width 162 height 31
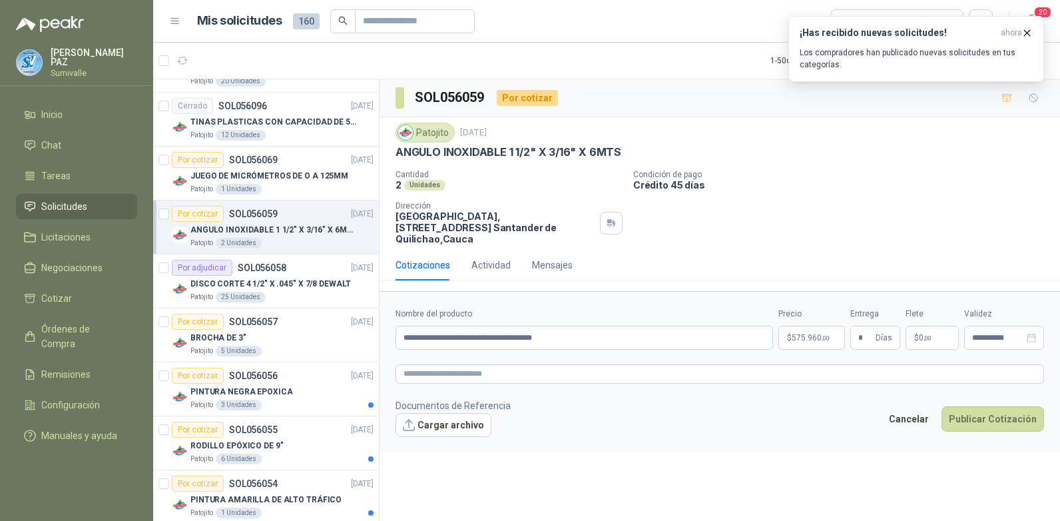
click at [991, 398] on footer "Documentos de Referencia Cargar archivo Cancelar Publicar Cotización" at bounding box center [719, 417] width 648 height 39
click at [991, 406] on button "Publicar Cotización" at bounding box center [992, 418] width 103 height 25
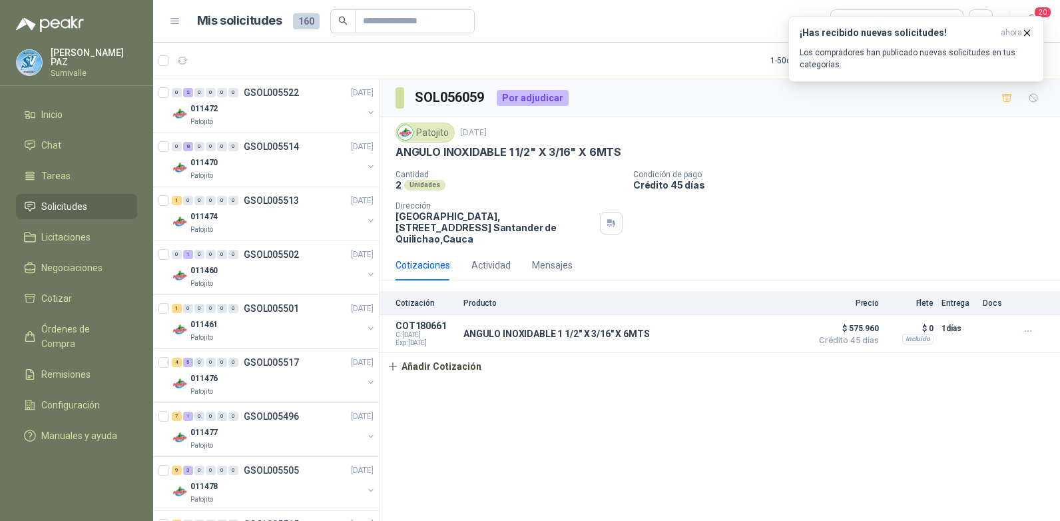
click at [58, 206] on span "Solicitudes" at bounding box center [64, 206] width 46 height 15
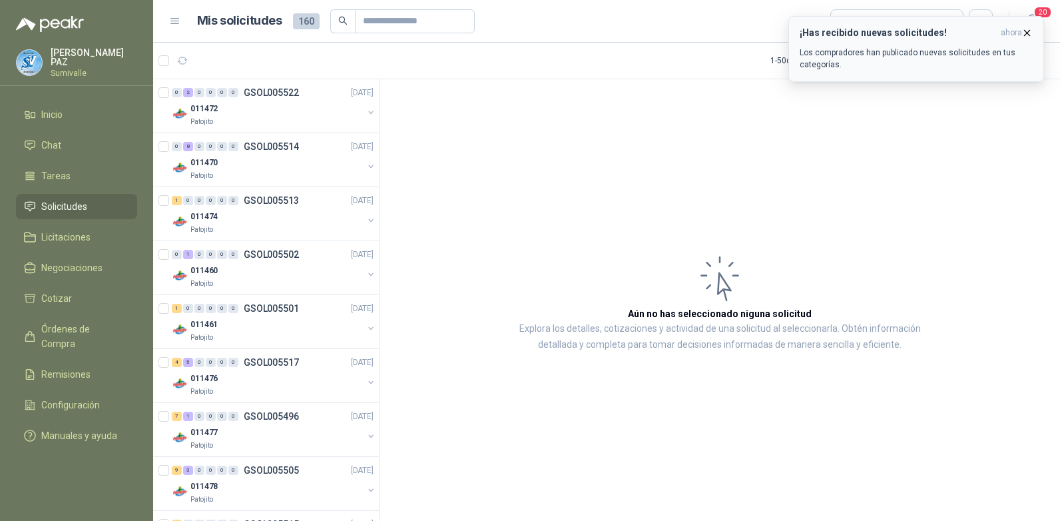
click at [1029, 31] on icon "button" at bounding box center [1027, 32] width 5 height 5
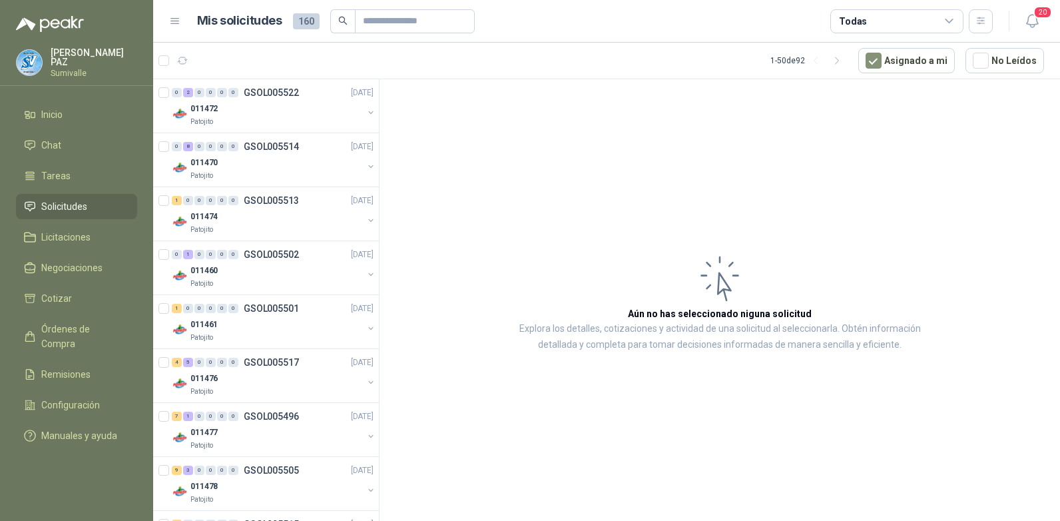
click at [939, 17] on div "Todas" at bounding box center [896, 21] width 133 height 24
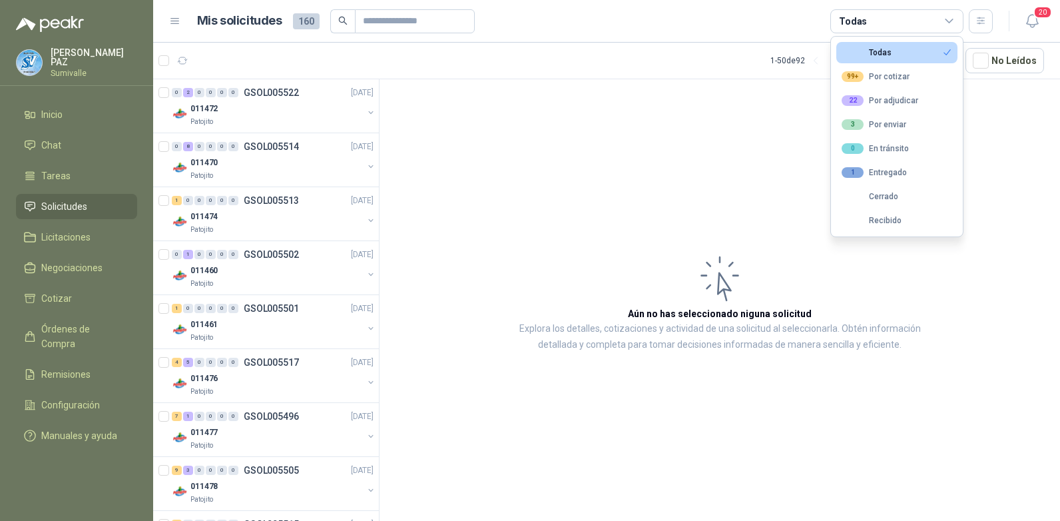
click at [914, 47] on button "Todas" at bounding box center [896, 52] width 121 height 21
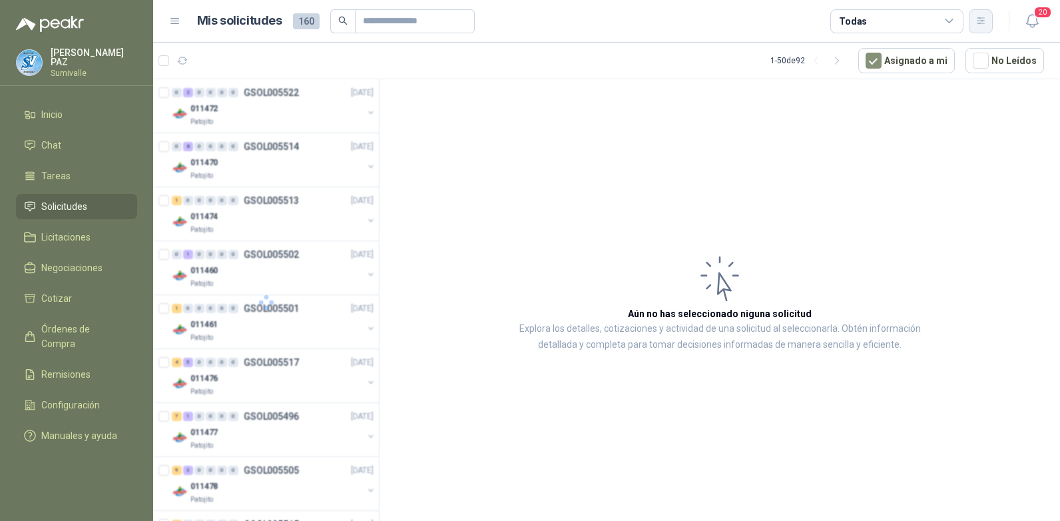
click at [992, 19] on button "button" at bounding box center [981, 21] width 24 height 24
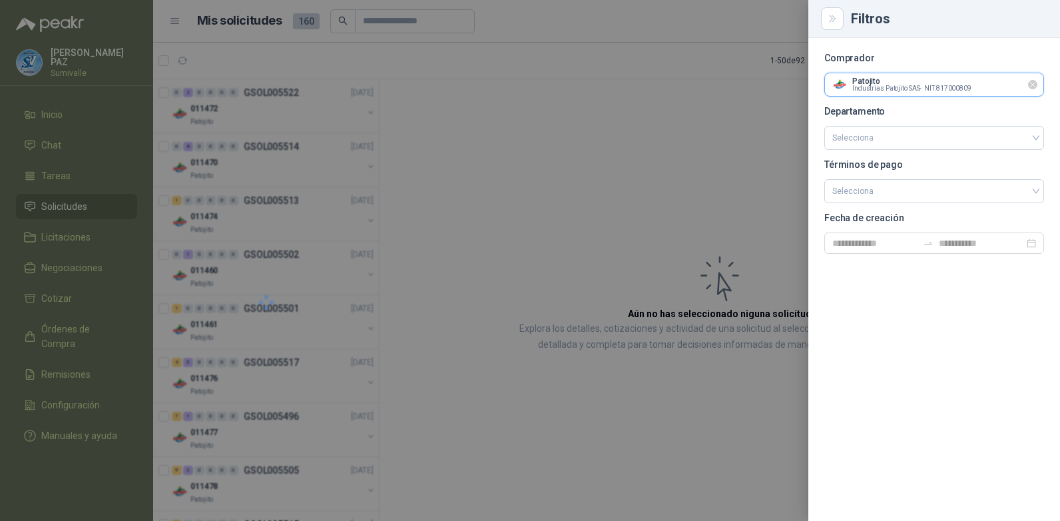
click at [1041, 83] on input "text" at bounding box center [934, 84] width 218 height 23
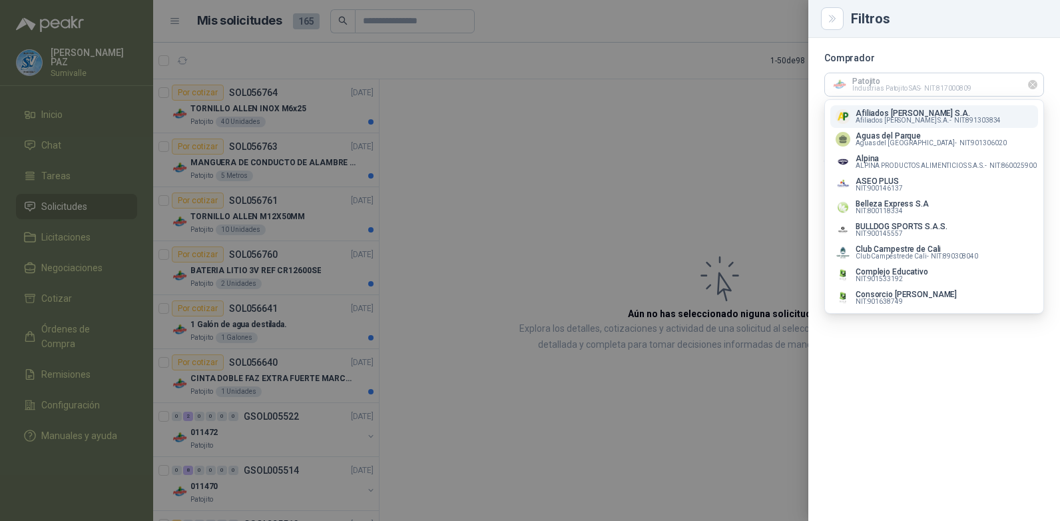
click at [1033, 81] on icon "Limpiar" at bounding box center [1032, 84] width 11 height 11
click at [1046, 93] on div "Comprador Departamento Selecciona Términos de pago Selecciona Fecha de creación" at bounding box center [934, 279] width 252 height 483
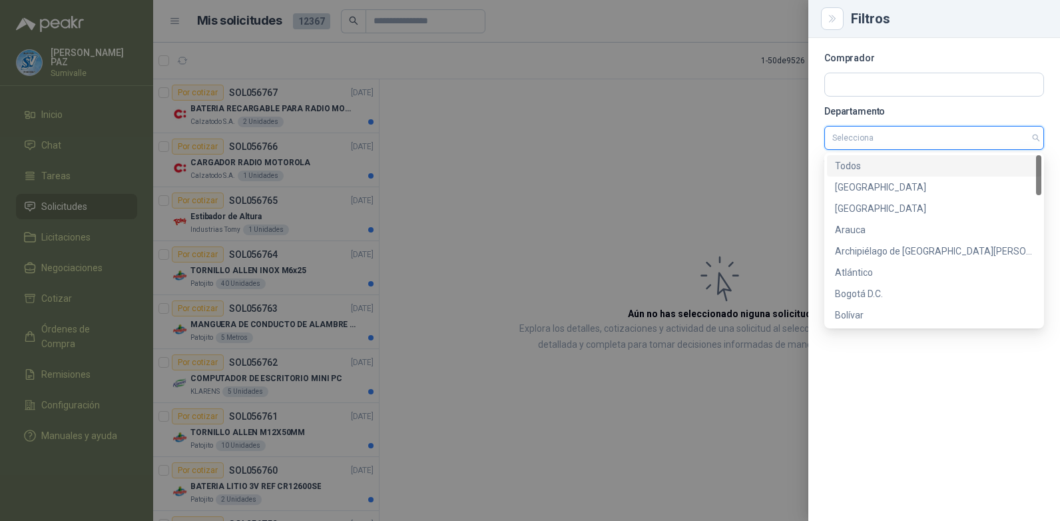
click at [983, 138] on input "search" at bounding box center [934, 137] width 204 height 23
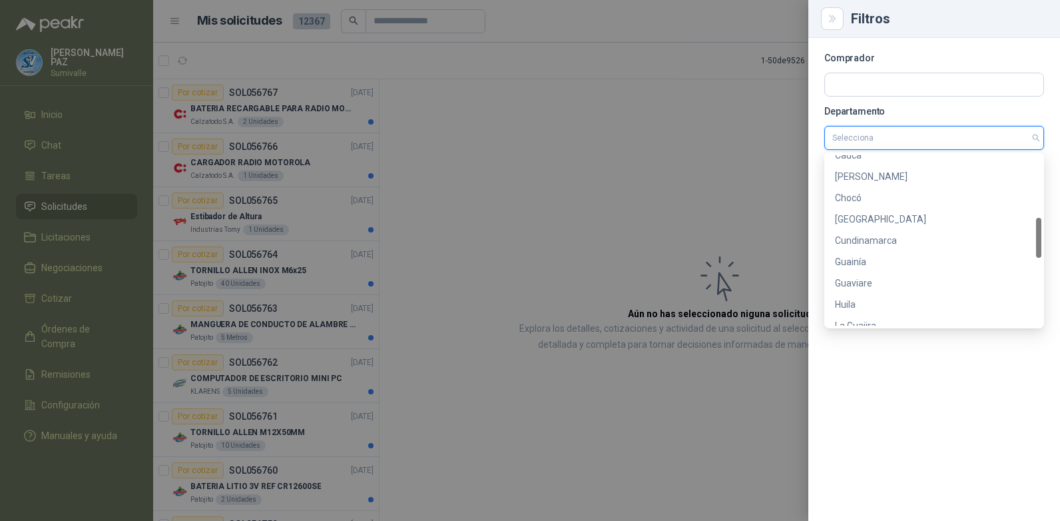
scroll to position [533, 0]
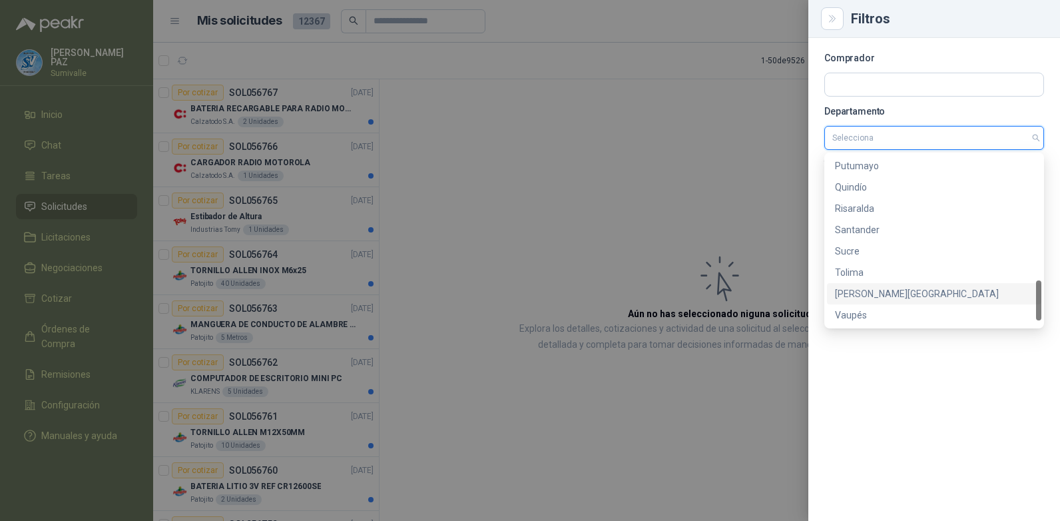
click at [881, 291] on div "[PERSON_NAME][GEOGRAPHIC_DATA]" at bounding box center [934, 293] width 198 height 15
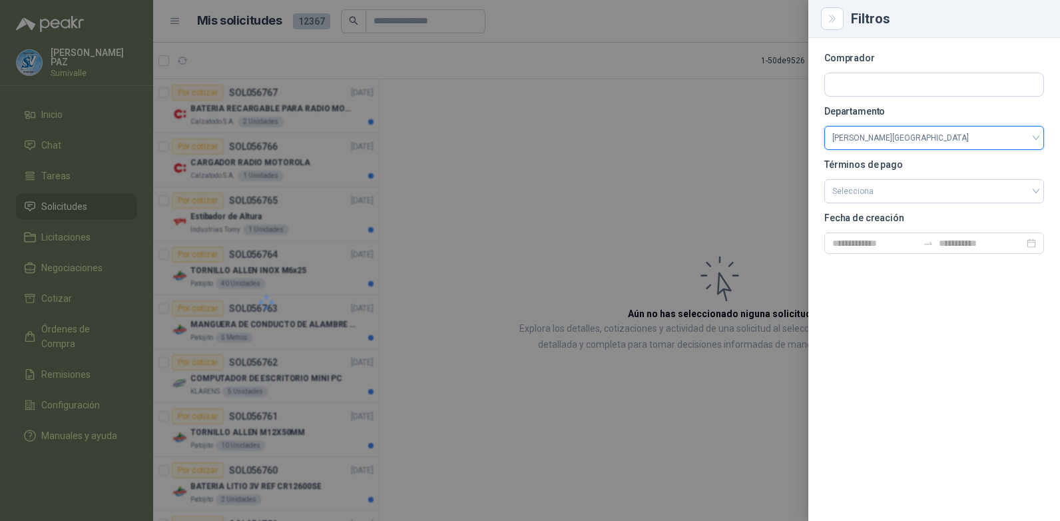
click at [696, 214] on div at bounding box center [530, 260] width 1060 height 521
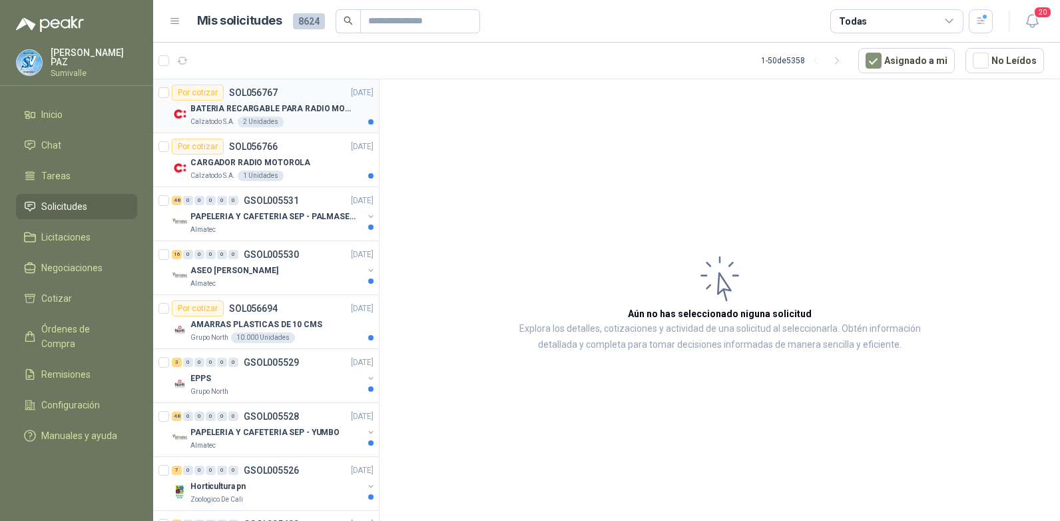
click at [273, 111] on p "BATERIA RECARGABLE PARA RADIO MOTOROLA" at bounding box center [273, 109] width 166 height 13
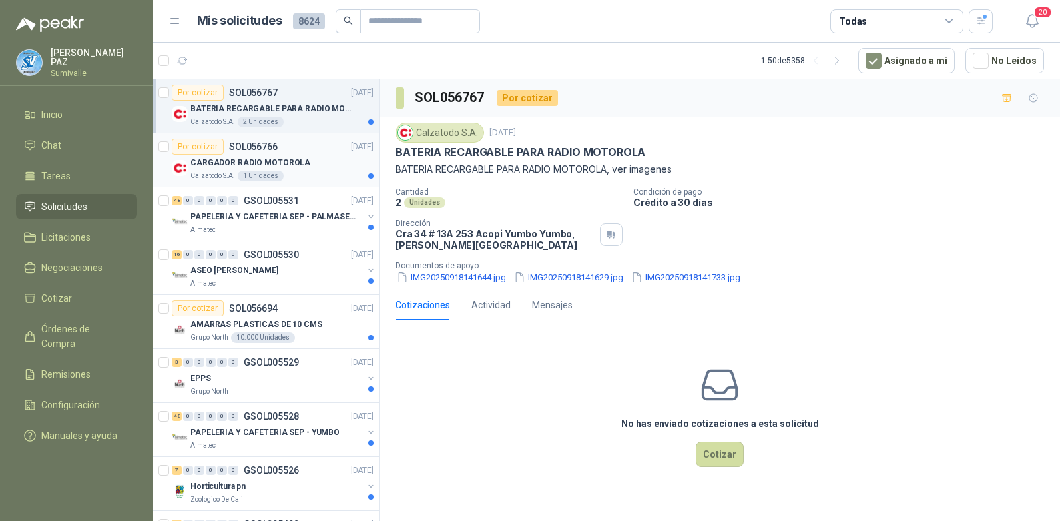
click at [304, 159] on div "CARGADOR RADIO MOTOROLA" at bounding box center [281, 162] width 183 height 16
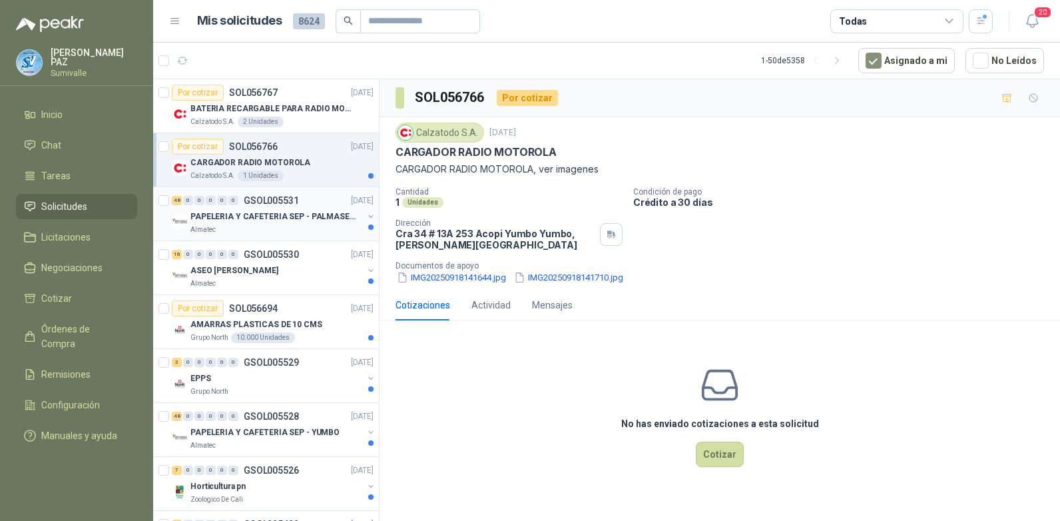
click at [302, 215] on p "PAPELERIA Y CAFETERIA SEP - PALMASECA" at bounding box center [273, 216] width 166 height 13
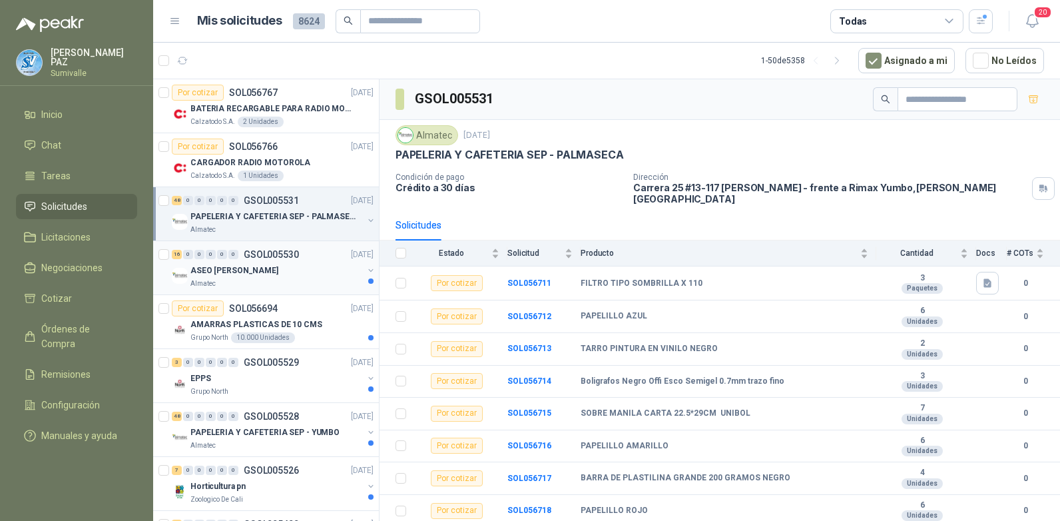
click at [298, 263] on div "ASEO [PERSON_NAME]" at bounding box center [276, 270] width 172 height 16
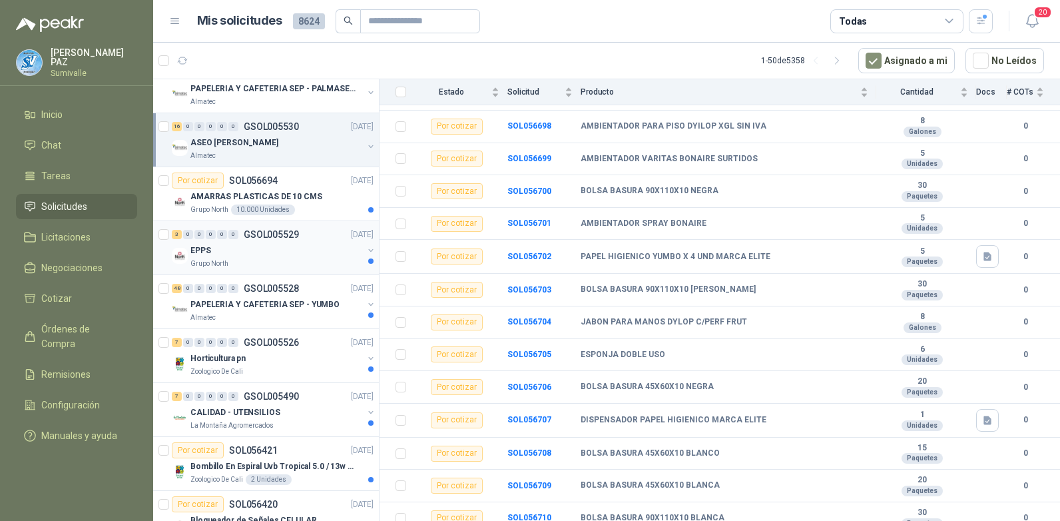
scroll to position [133, 0]
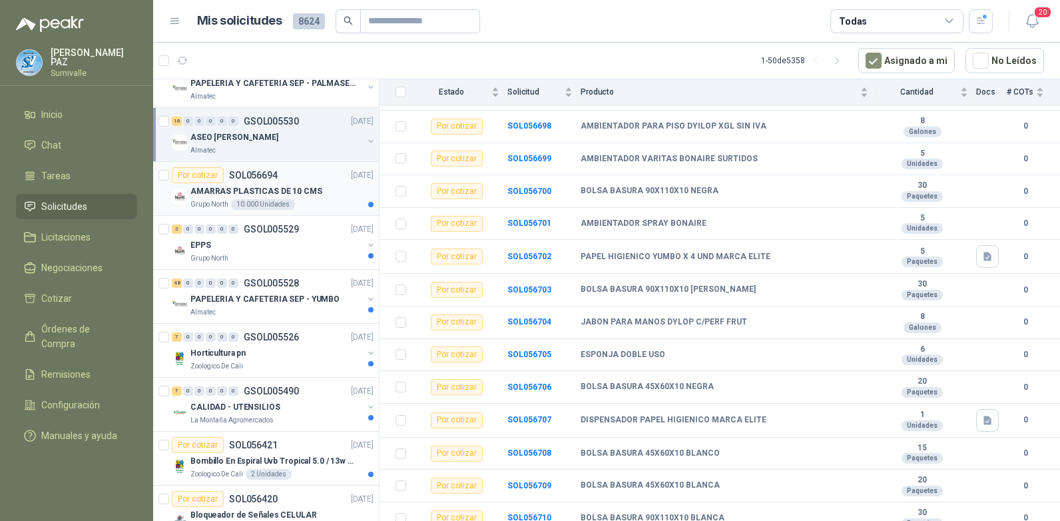
click at [286, 190] on p "AMARRAS PLASTICAS DE 10 CMS" at bounding box center [256, 191] width 132 height 13
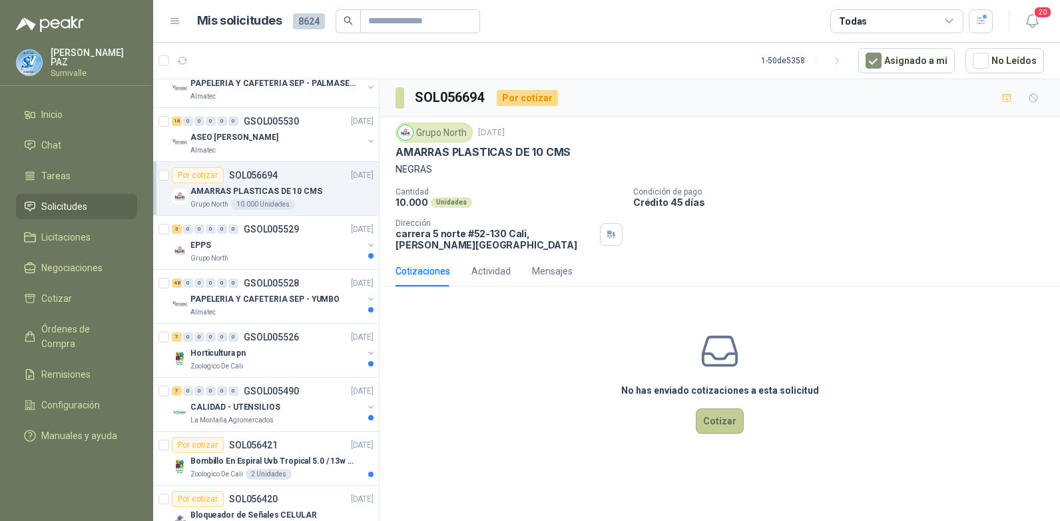
click at [716, 408] on button "Cotizar" at bounding box center [720, 420] width 48 height 25
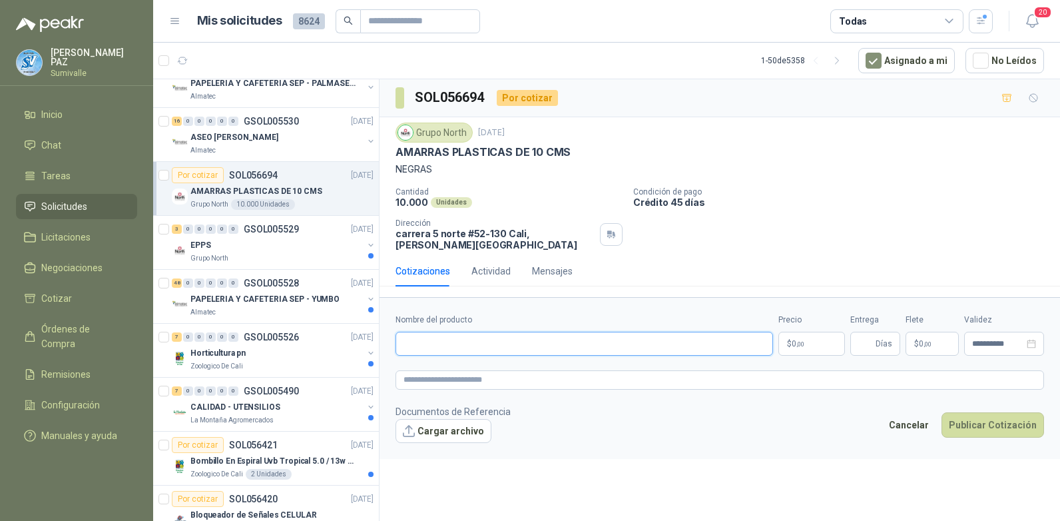
click at [432, 334] on input "Nombre del producto" at bounding box center [583, 344] width 377 height 24
paste input "**********"
click at [553, 334] on input "**********" at bounding box center [583, 344] width 377 height 24
type input "**********"
click at [812, 334] on p "$ 0 ,00" at bounding box center [811, 344] width 67 height 24
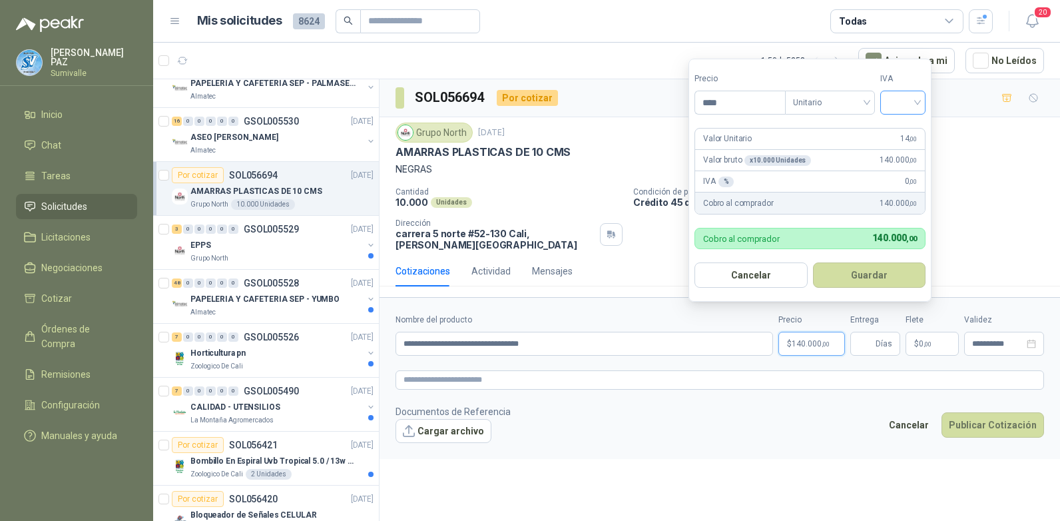
type input "****"
click at [895, 105] on input "search" at bounding box center [902, 101] width 29 height 20
click at [899, 129] on div "19%" at bounding box center [905, 129] width 25 height 15
click at [869, 271] on button "Guardar" at bounding box center [871, 274] width 115 height 25
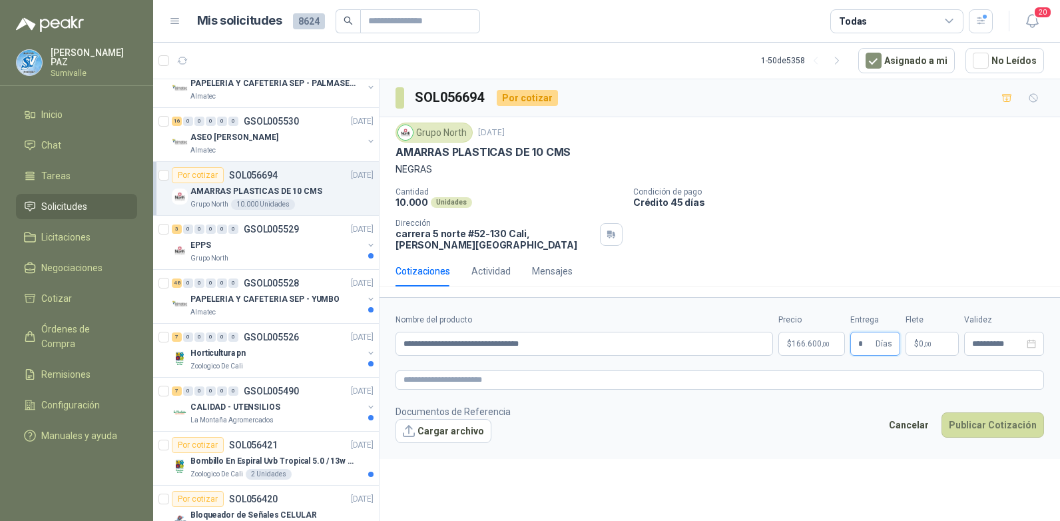
type input "*"
click at [928, 340] on span ",00" at bounding box center [927, 343] width 8 height 7
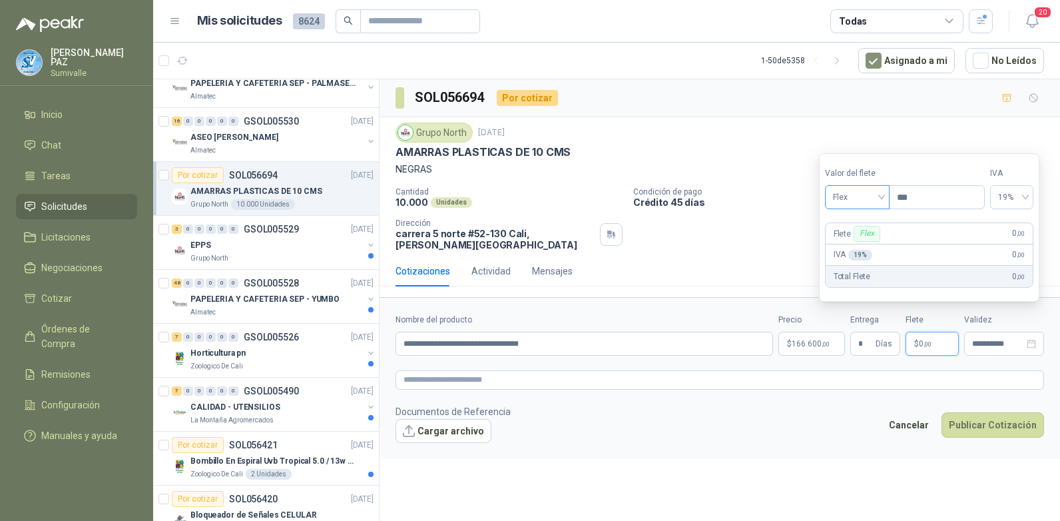
click at [843, 200] on span "Flex" at bounding box center [857, 197] width 49 height 20
click at [855, 242] on div "Incluido" at bounding box center [858, 246] width 46 height 15
click at [999, 413] on button "Publicar Cotización" at bounding box center [992, 424] width 103 height 25
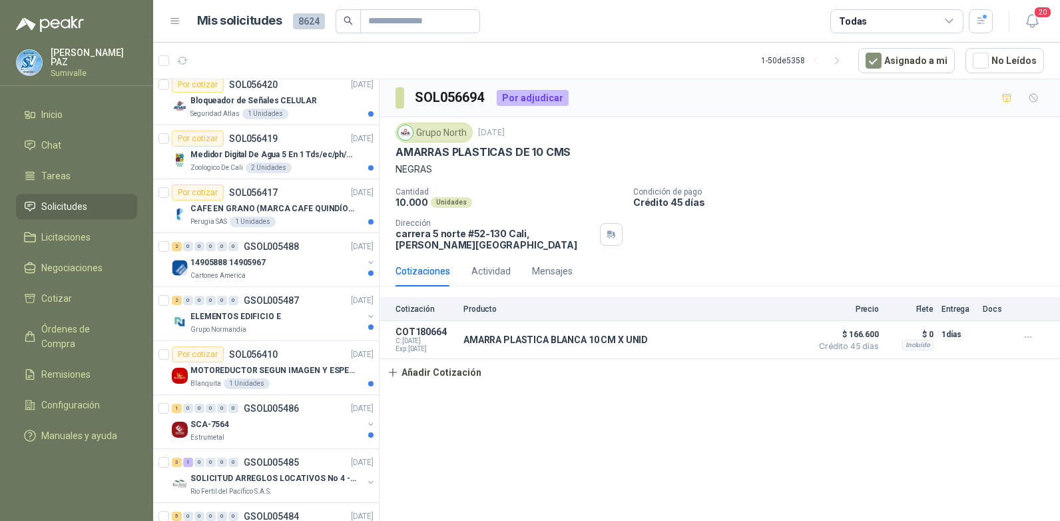
scroll to position [466, 0]
